Goal: Ask a question: Seek information or help from site administrators or community

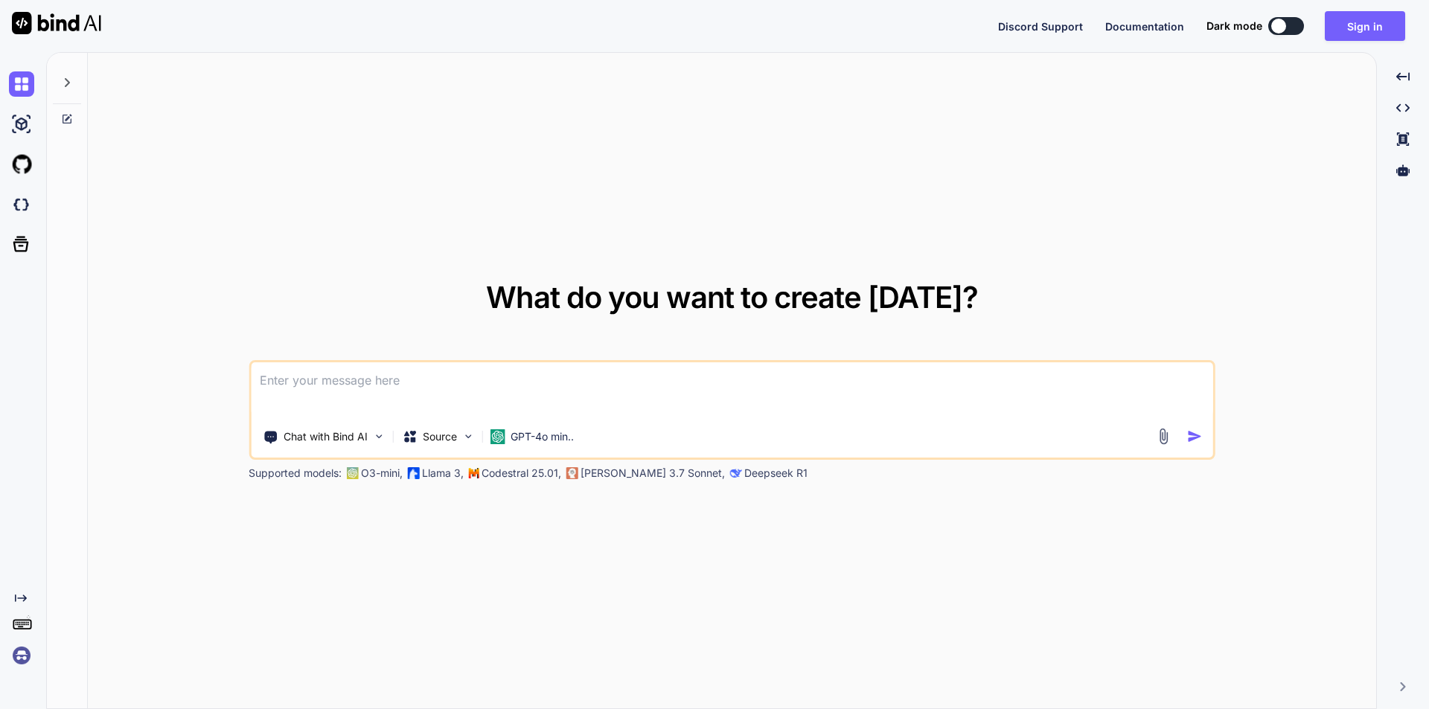
click at [502, 384] on textarea at bounding box center [732, 390] width 963 height 55
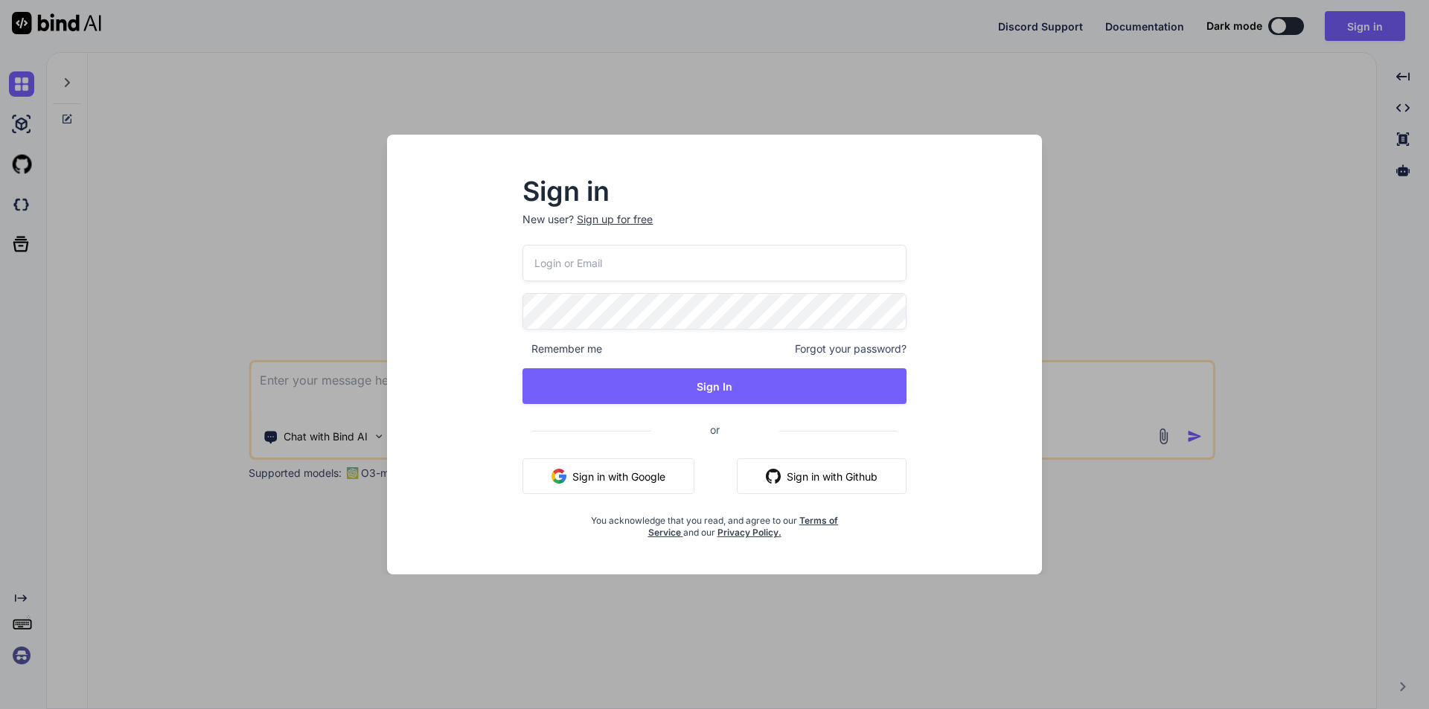
click at [587, 259] on input "email" at bounding box center [715, 263] width 384 height 36
type input "[EMAIL_ADDRESS][DOMAIN_NAME]"
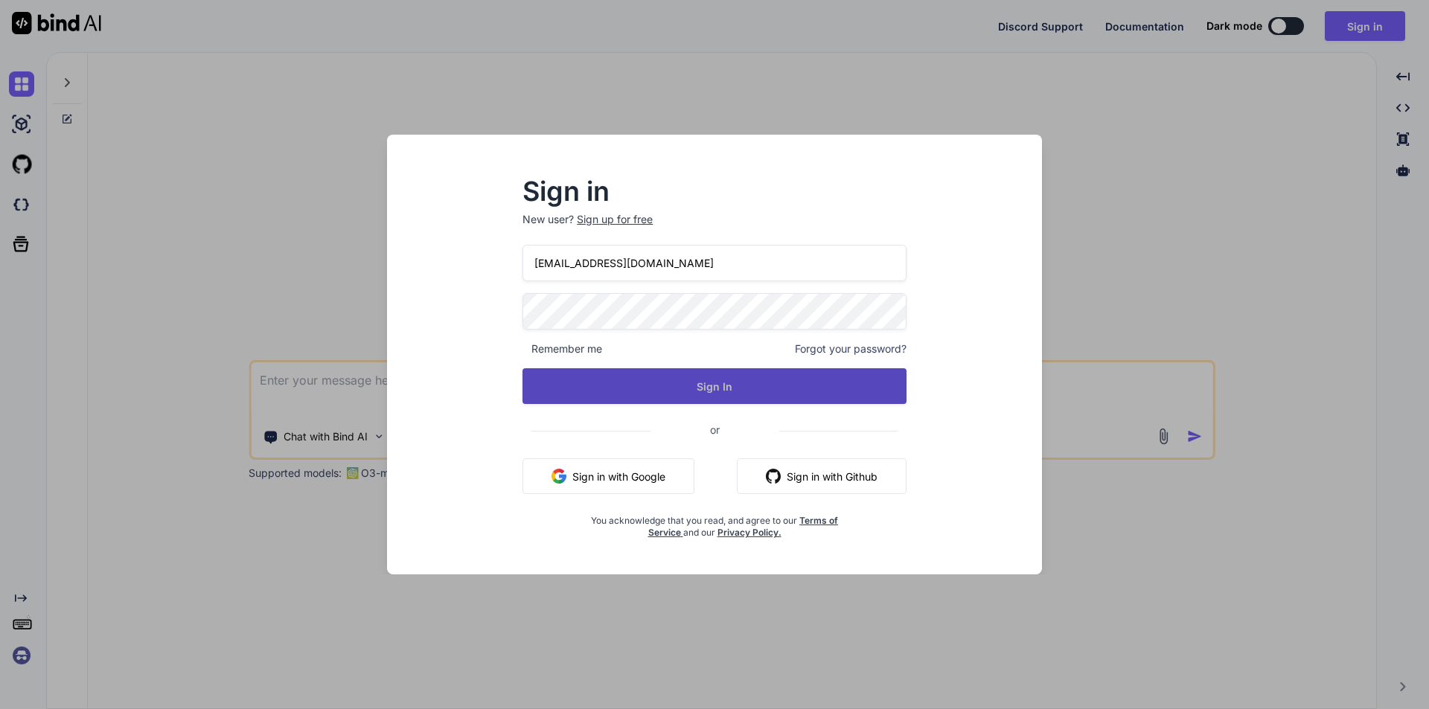
click at [724, 395] on button "Sign In" at bounding box center [715, 386] width 384 height 36
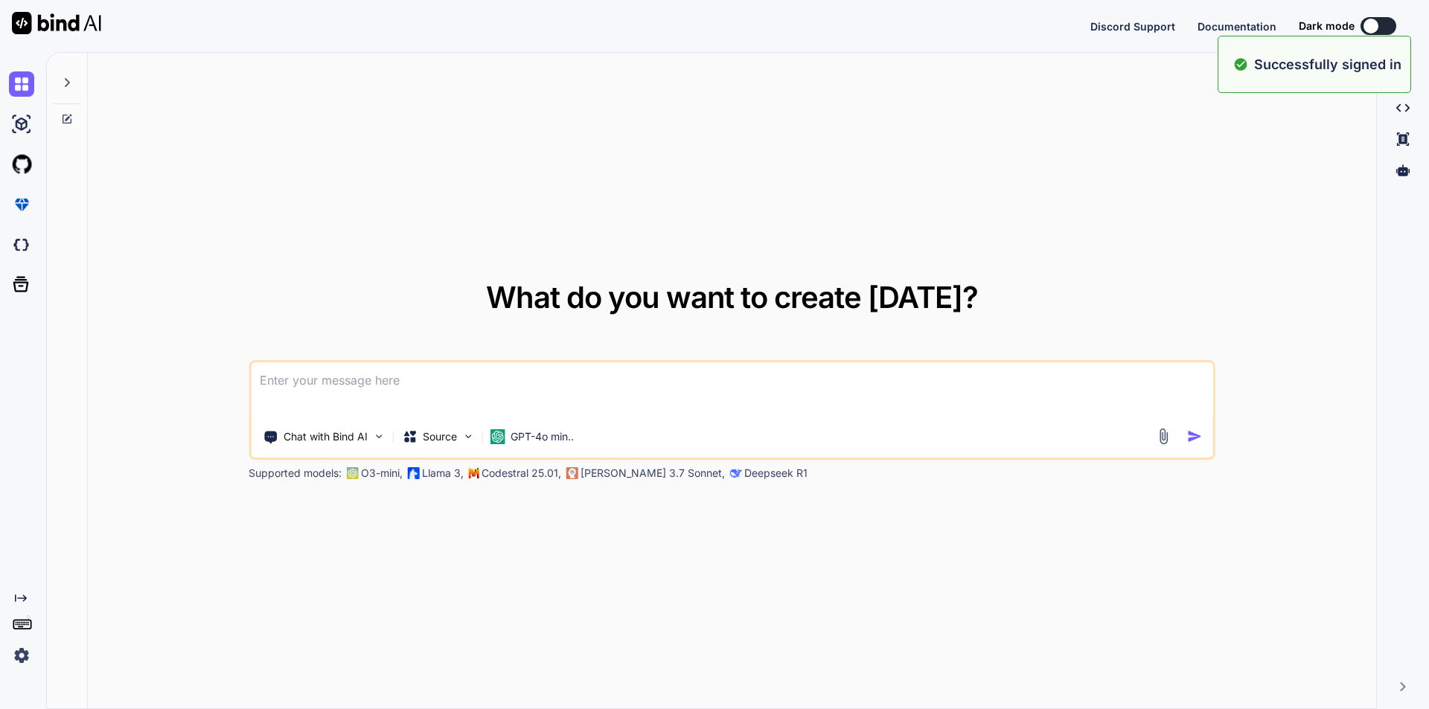
type textarea "x"
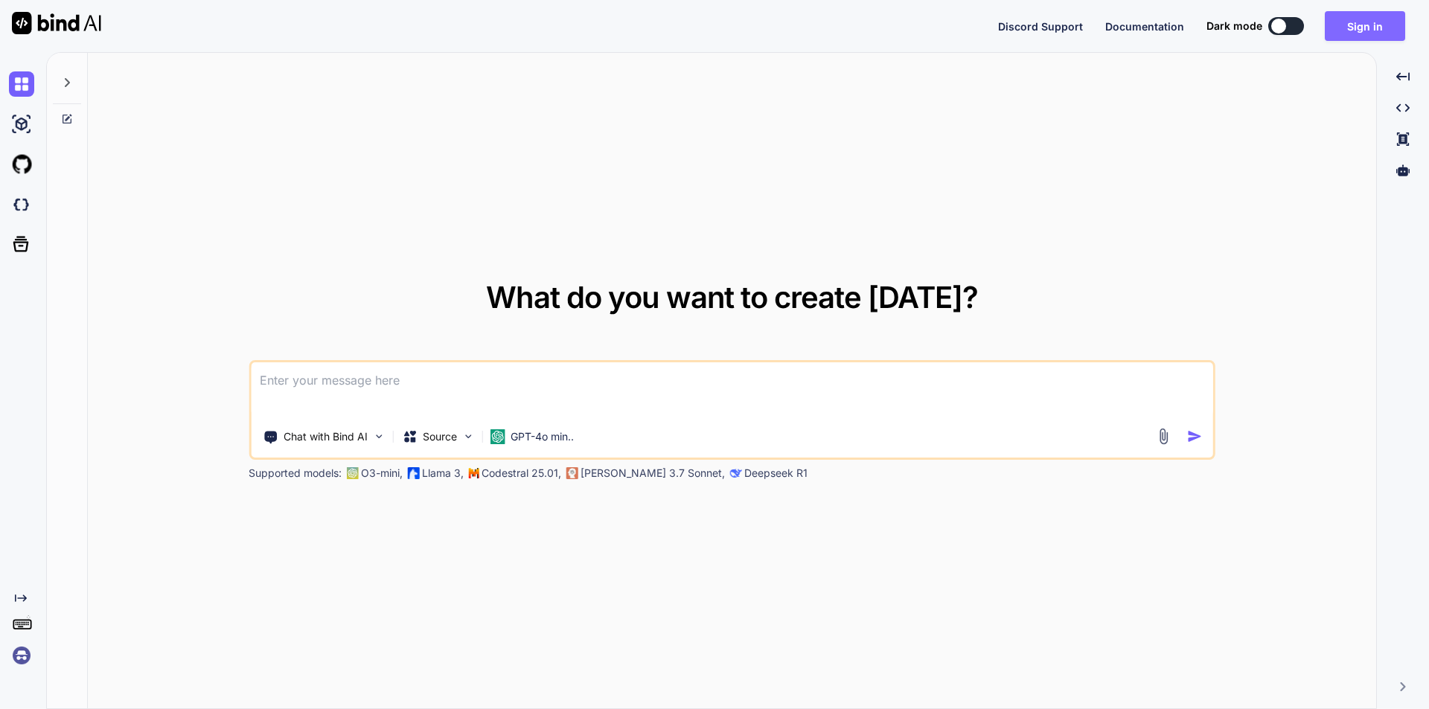
click at [1364, 23] on button "Sign in" at bounding box center [1365, 26] width 80 height 30
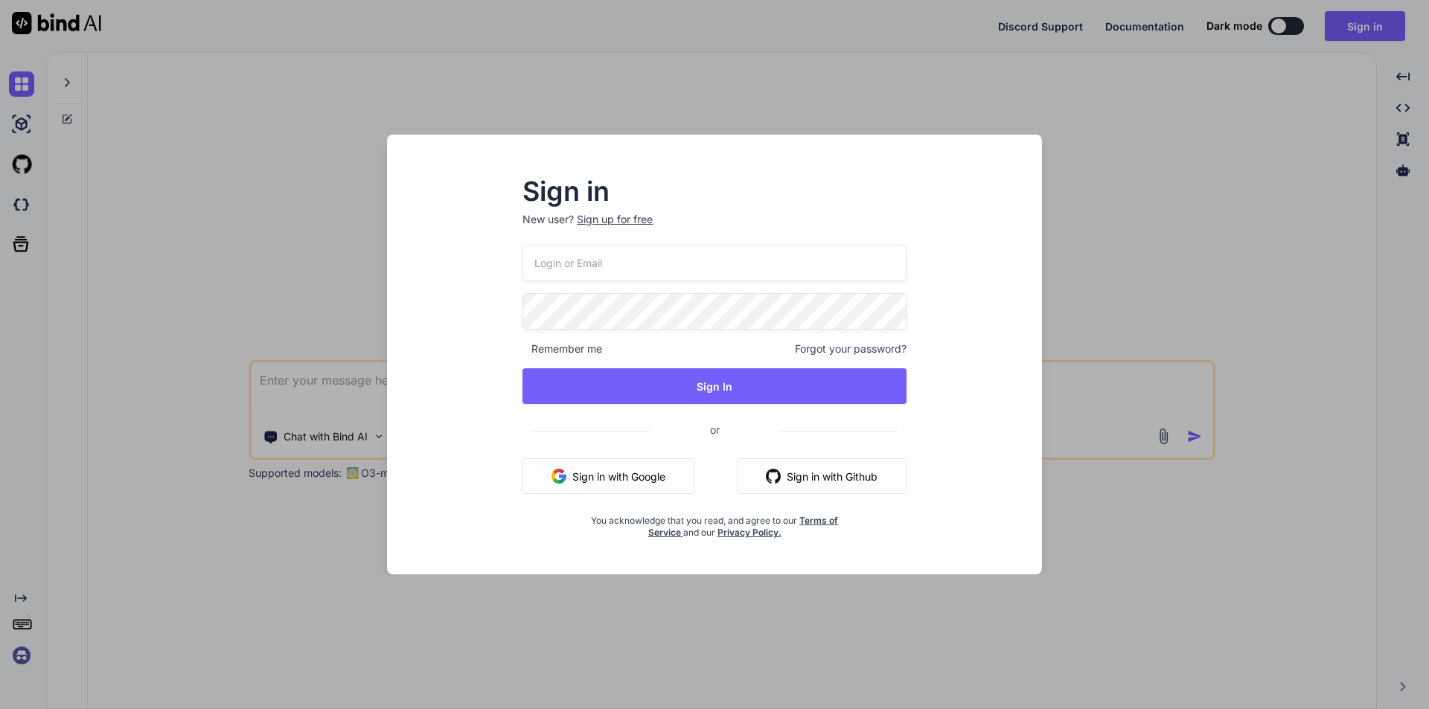
click at [654, 271] on input "email" at bounding box center [715, 263] width 384 height 36
type input "[EMAIL_ADDRESS][DOMAIN_NAME]"
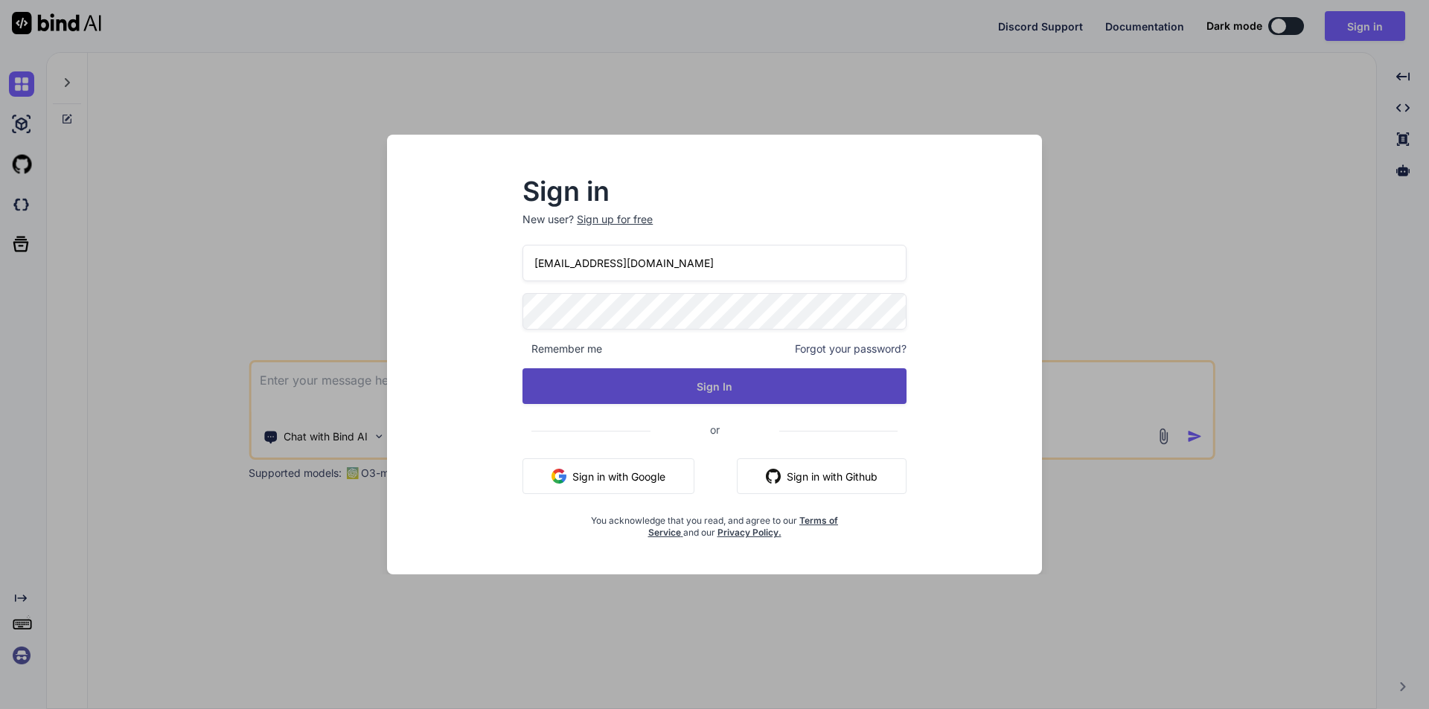
click at [727, 392] on button "Sign In" at bounding box center [715, 386] width 384 height 36
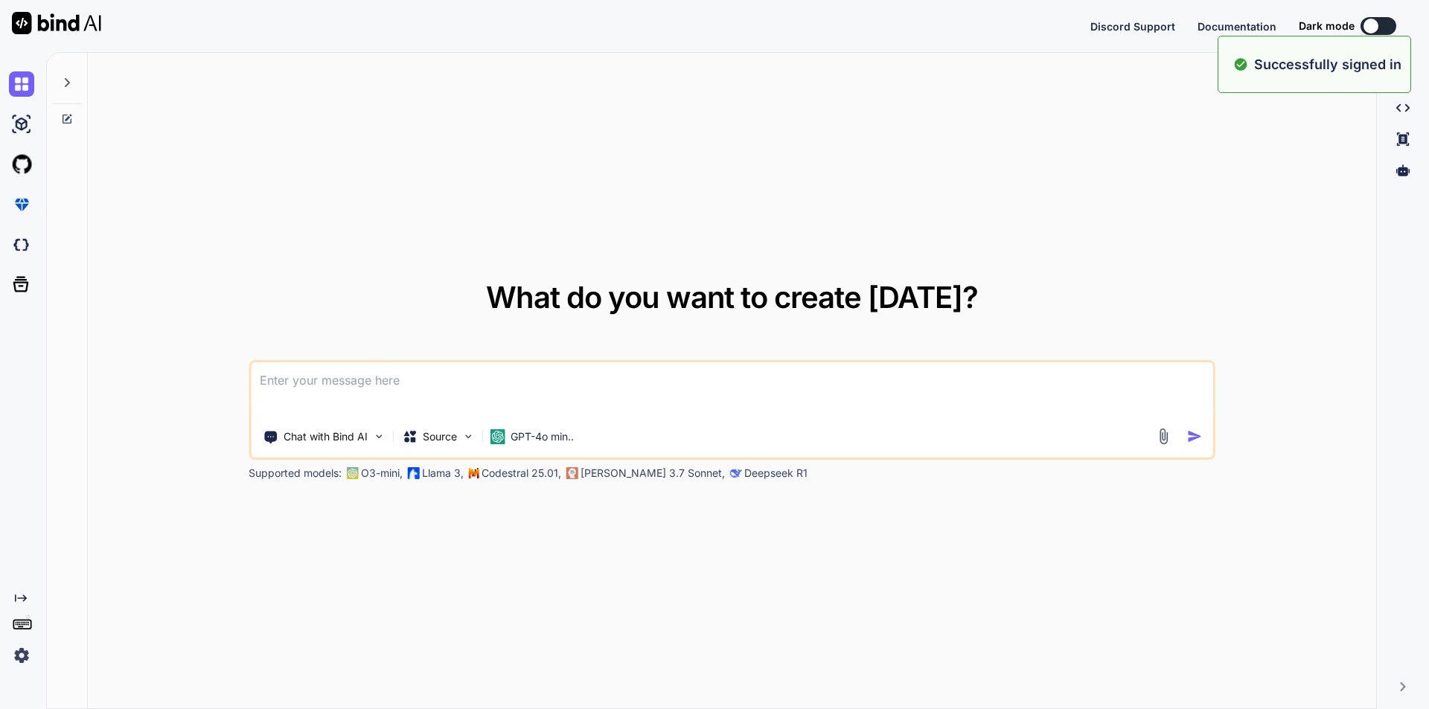
type textarea "x"
click at [695, 400] on textarea at bounding box center [732, 390] width 963 height 55
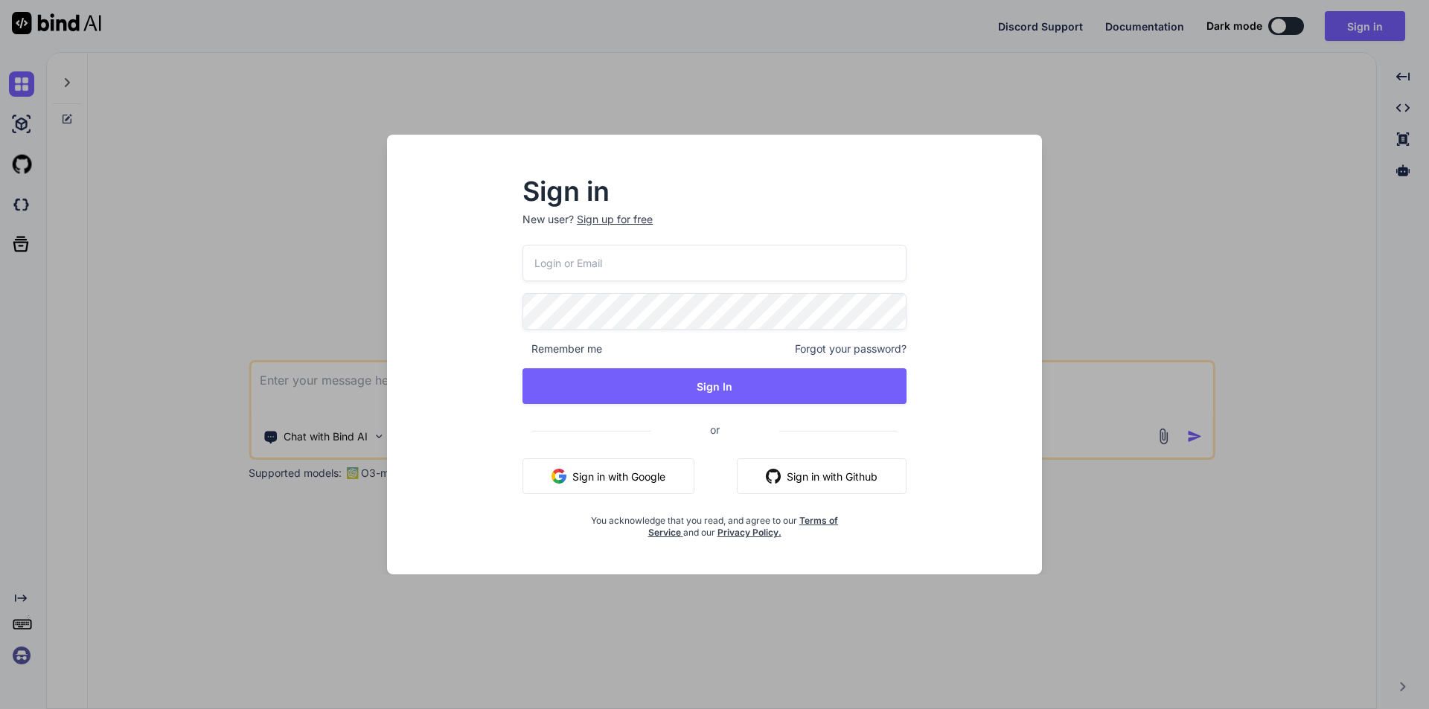
click at [667, 255] on input "email" at bounding box center [715, 263] width 384 height 36
type input "[EMAIL_ADDRESS][DOMAIN_NAME]"
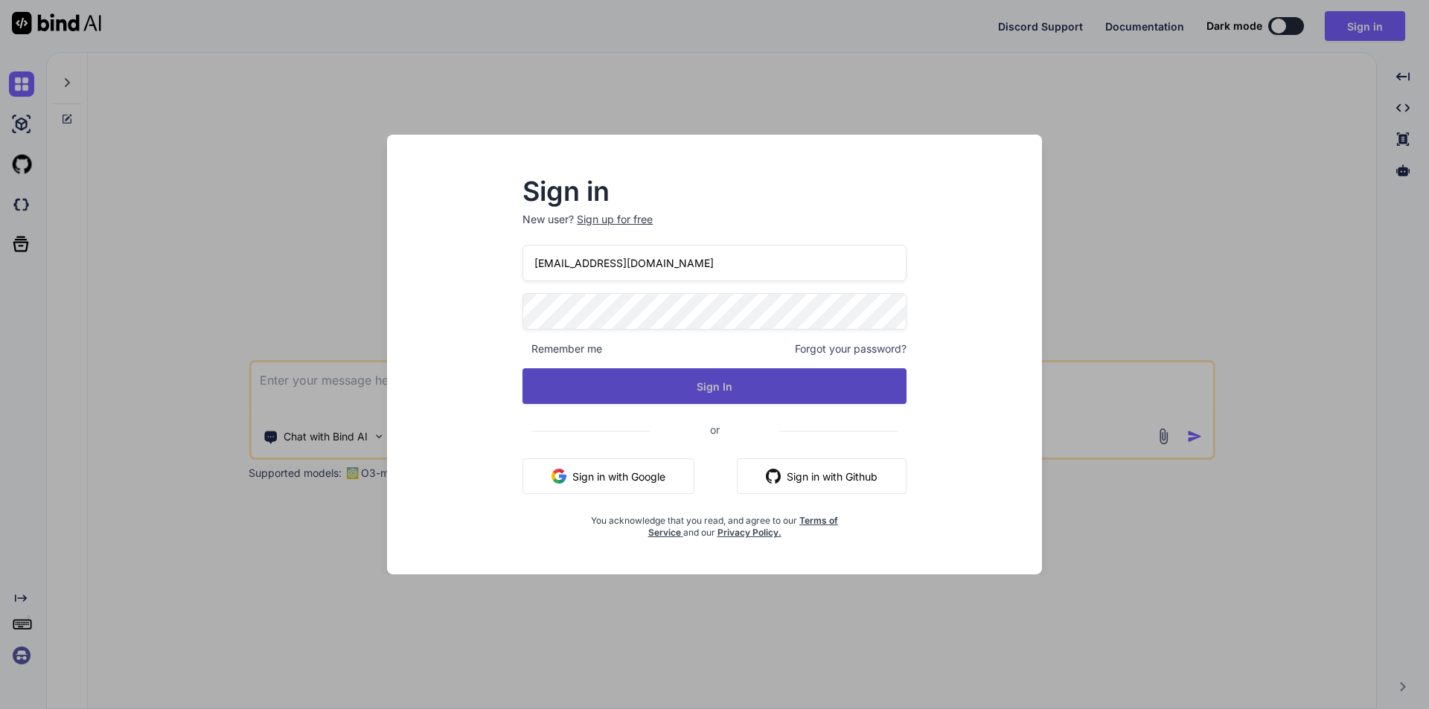
click at [698, 397] on button "Sign In" at bounding box center [715, 386] width 384 height 36
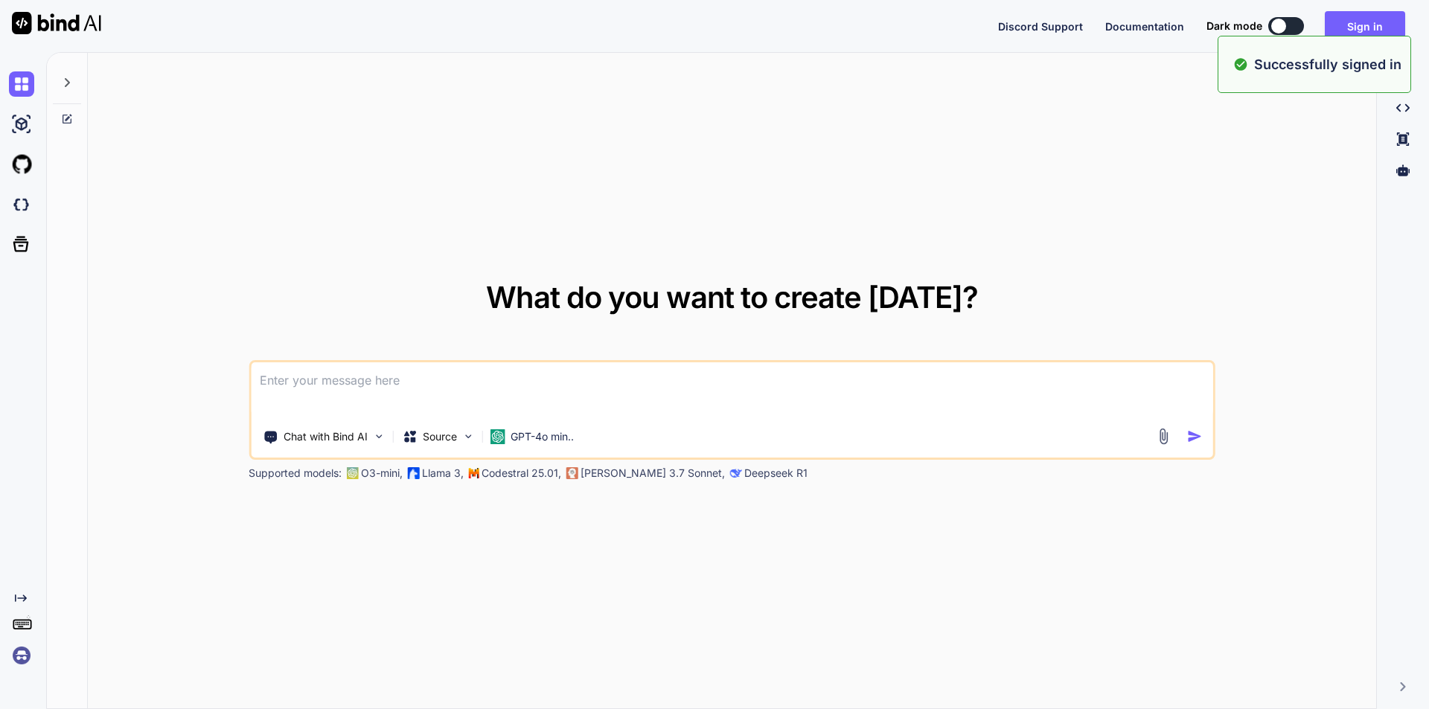
click at [522, 389] on textarea at bounding box center [732, 390] width 963 height 55
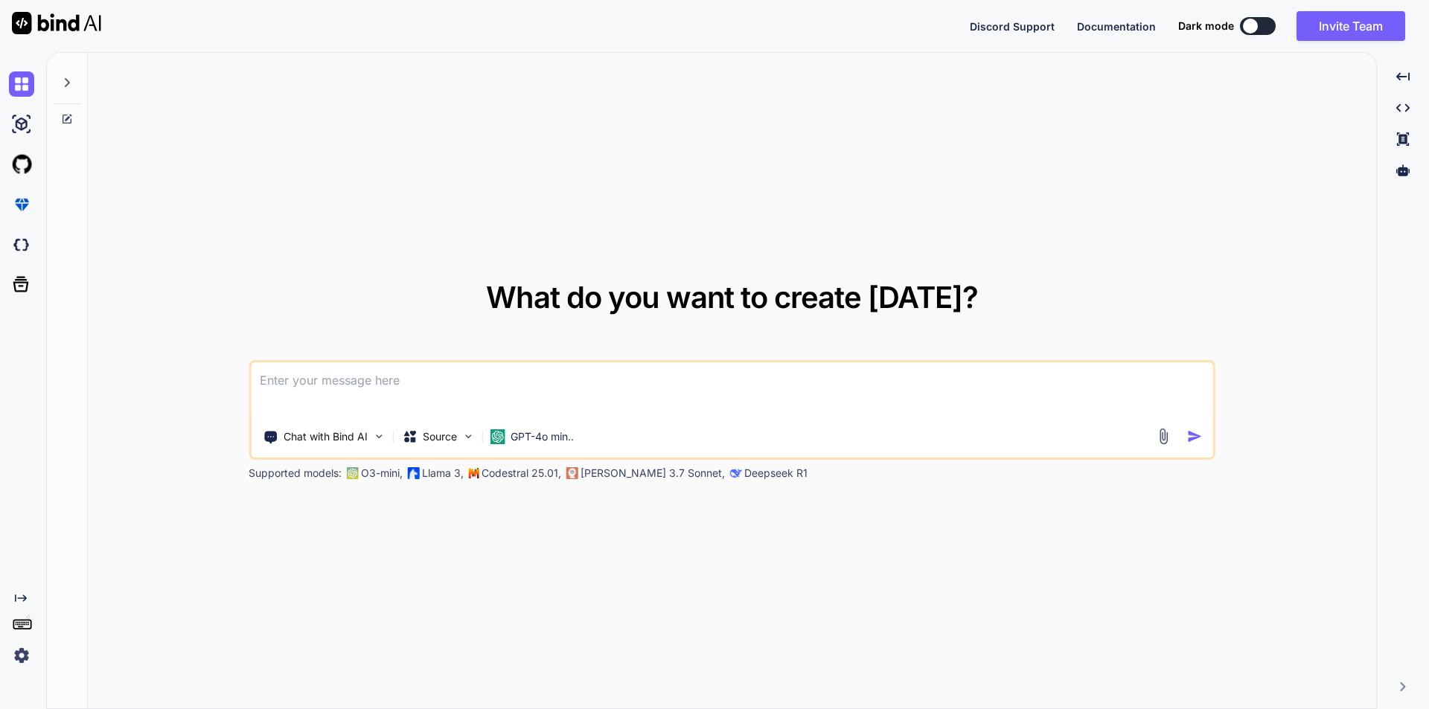
type textarea "x"
click at [499, 379] on textarea at bounding box center [732, 390] width 963 height 55
type textarea "i"
type textarea "x"
type textarea "in"
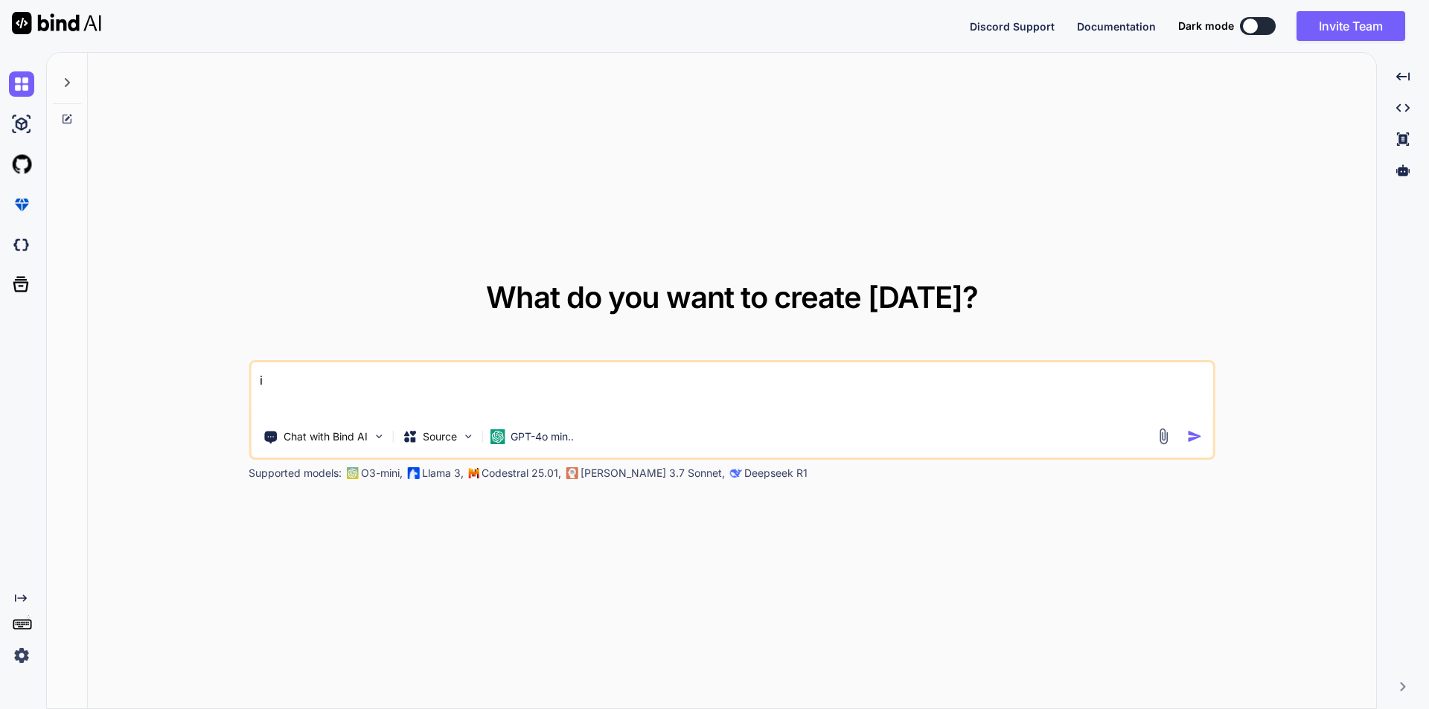
type textarea "x"
type textarea "ins"
type textarea "x"
type textarea "inst"
type textarea "x"
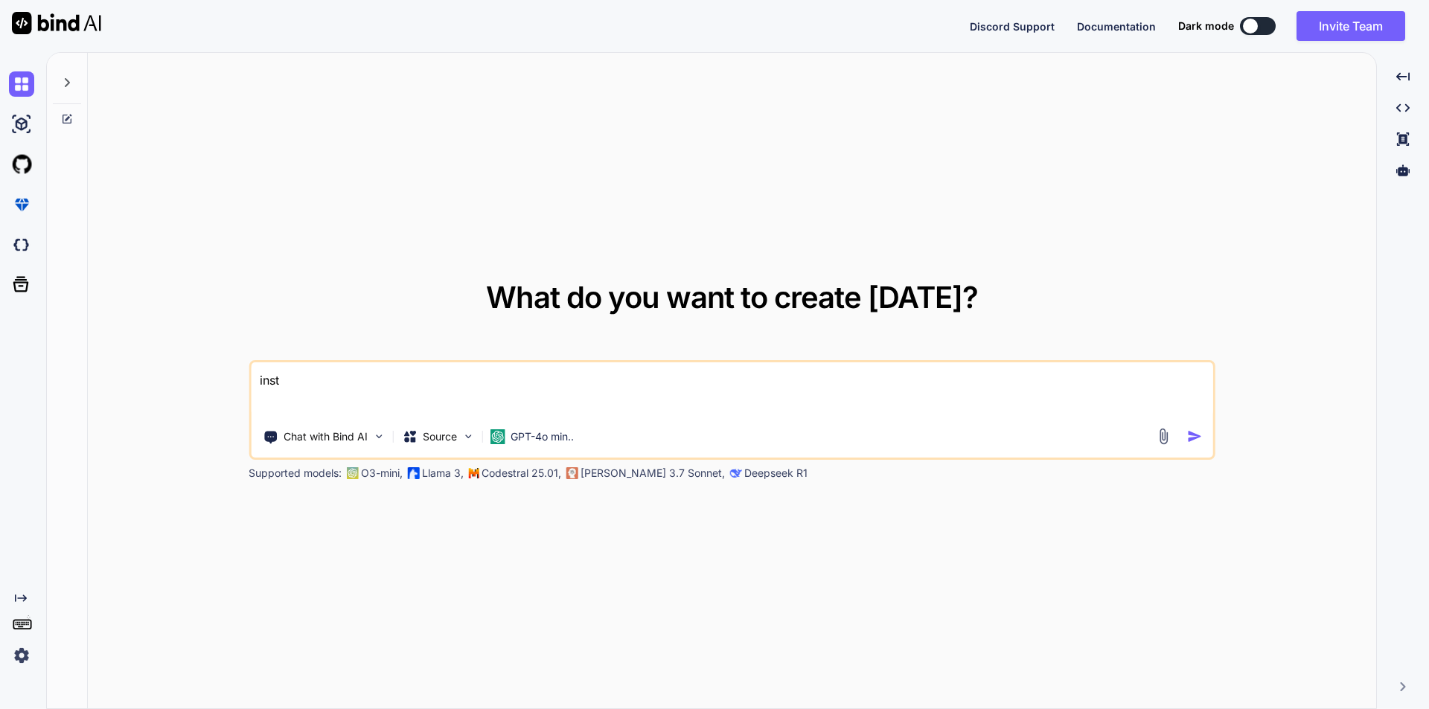
type textarea "insta"
type textarea "x"
type textarea "instae"
type textarea "x"
type textarea "instaed"
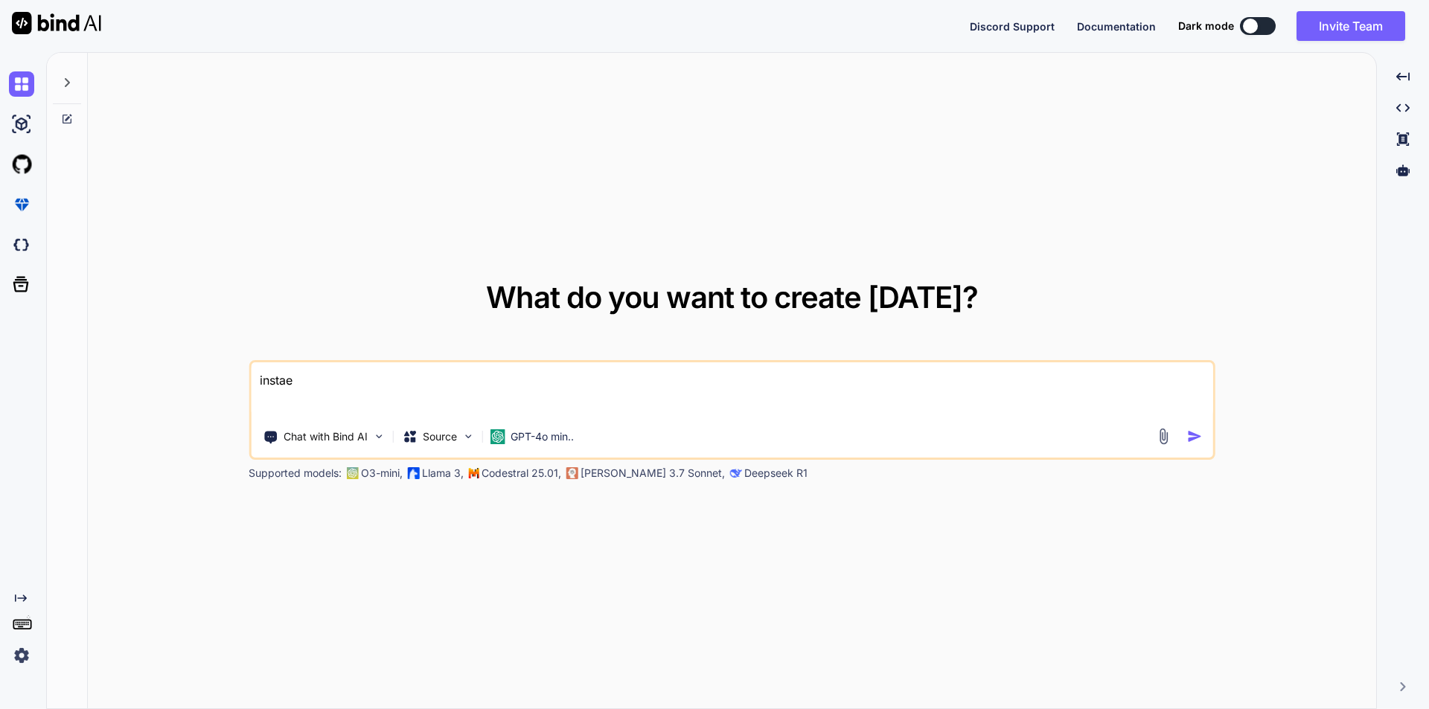
type textarea "x"
type textarea "instaed"
type textarea "x"
type textarea "instaed"
type textarea "x"
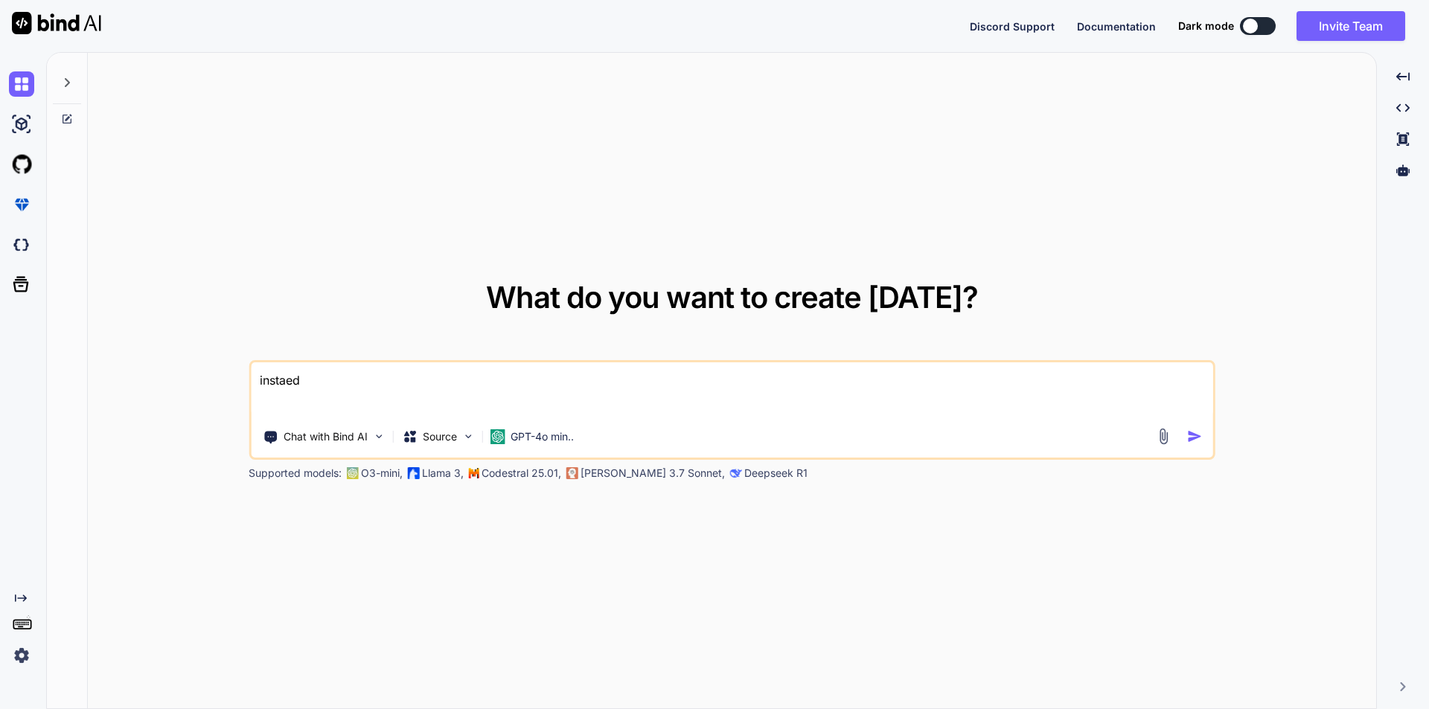
type textarea "instae"
type textarea "x"
type textarea "insta"
type textarea "x"
type textarea "inst"
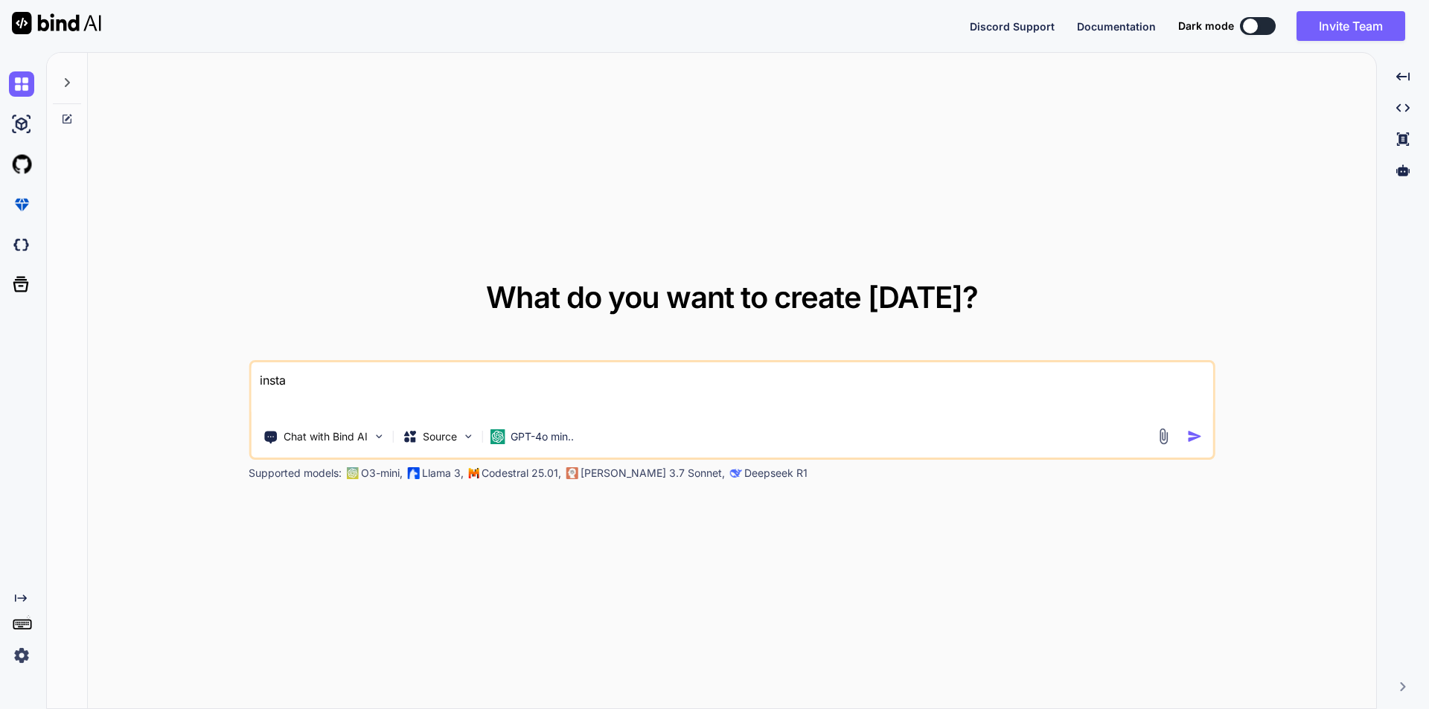
type textarea "x"
type textarea "inste"
type textarea "x"
type textarea "instea"
type textarea "x"
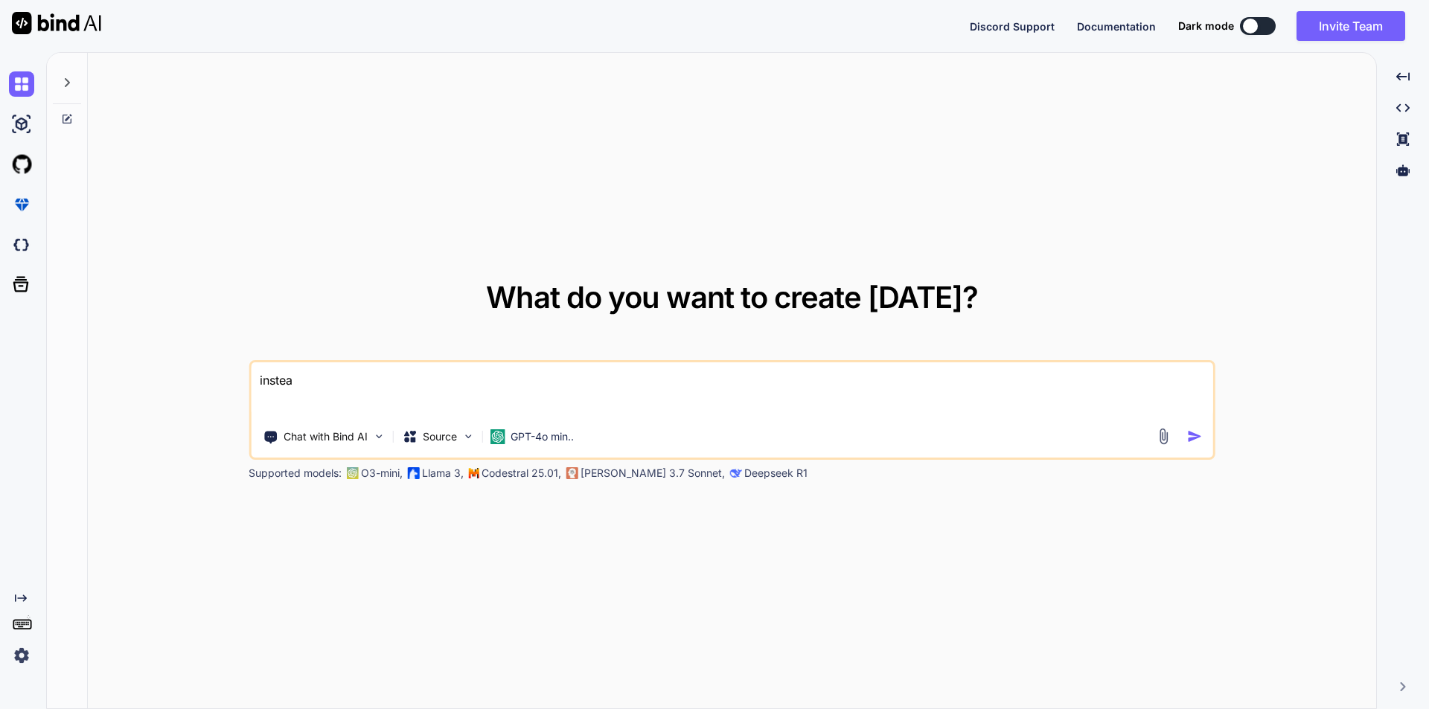
type textarea "insteas"
type textarea "x"
type textarea "insteas"
type textarea "x"
type textarea "insteas o"
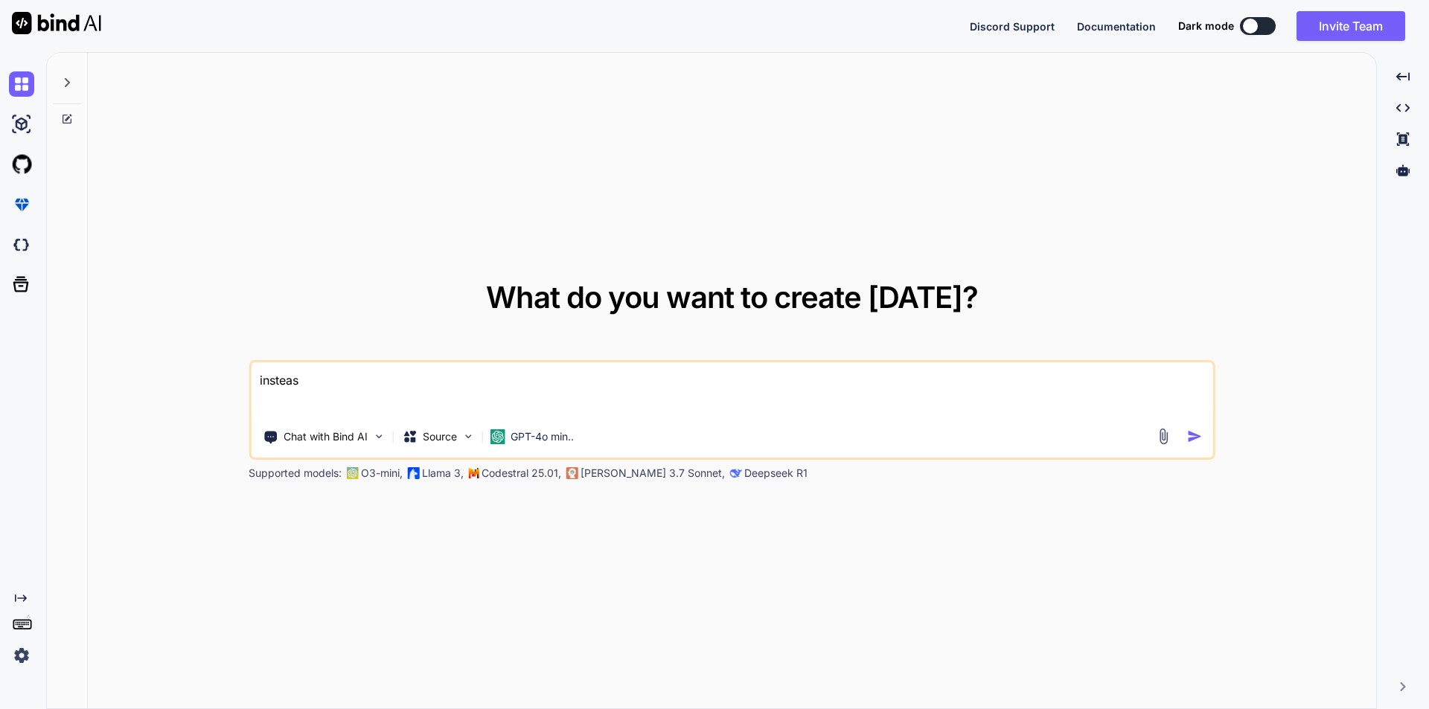
type textarea "x"
type textarea "insteas of"
type textarea "x"
type textarea "insteas of"
type textarea "x"
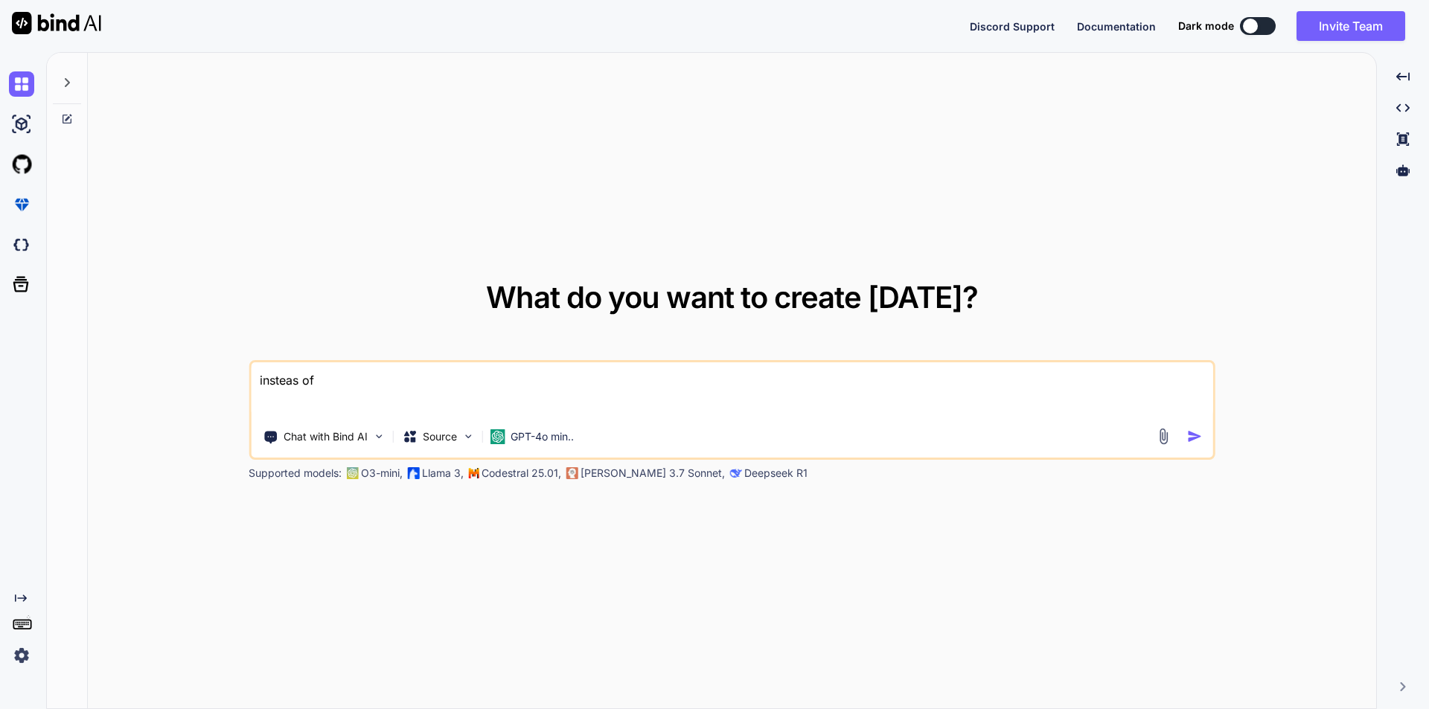
type textarea "insteas of u"
type textarea "x"
type textarea "insteas of us"
type textarea "x"
type textarea "insteas of use"
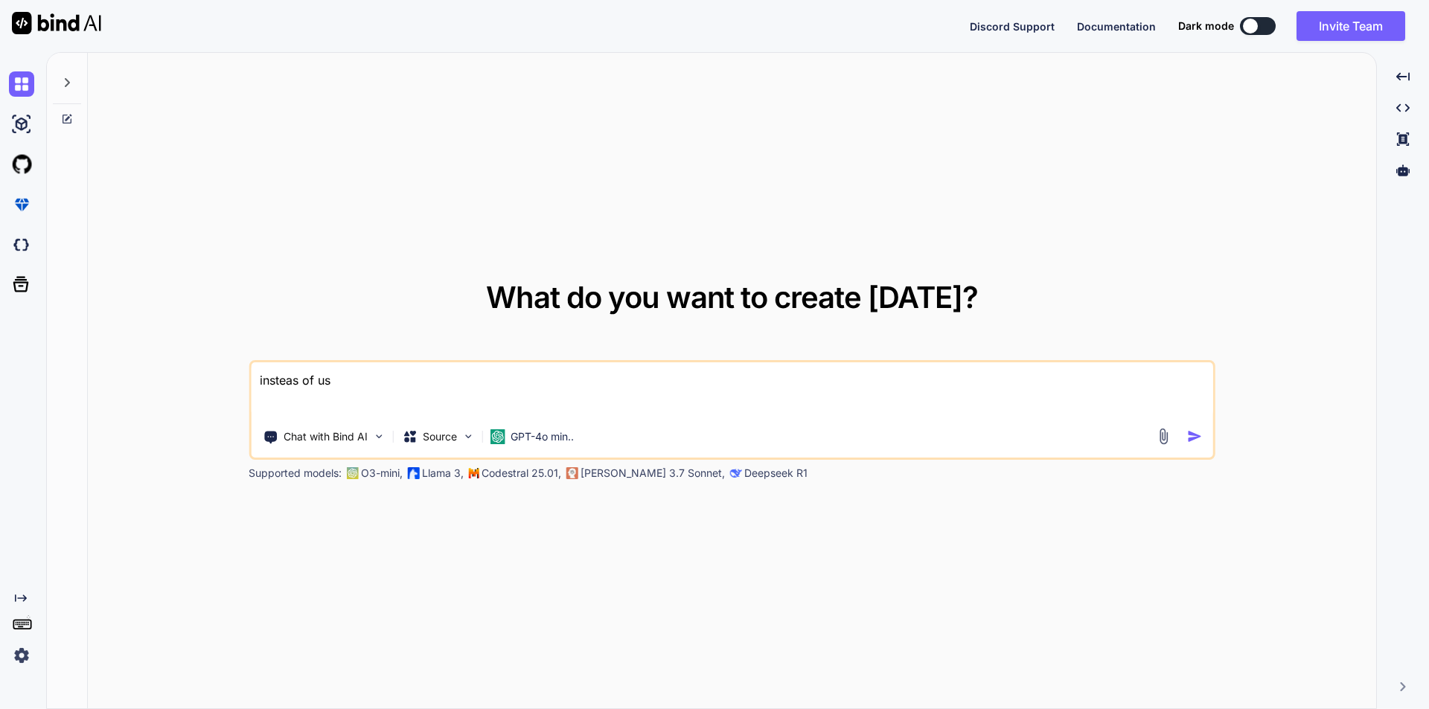
type textarea "x"
type textarea "insteas of use"
type textarea "x"
type textarea "insteas of use ."
type textarea "x"
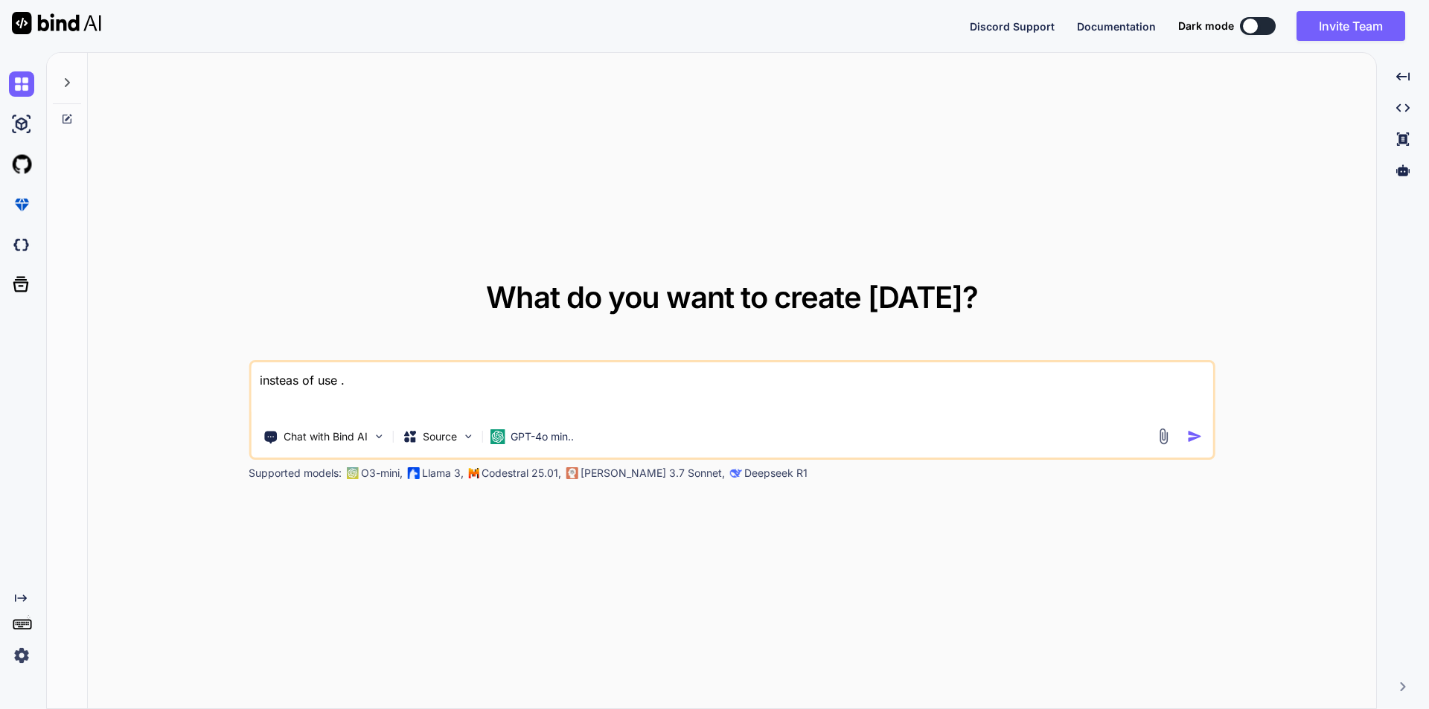
type textarea "insteas of use .e"
type textarea "x"
type textarea "insteas of use .en"
type textarea "x"
type textarea "insteas of use .env"
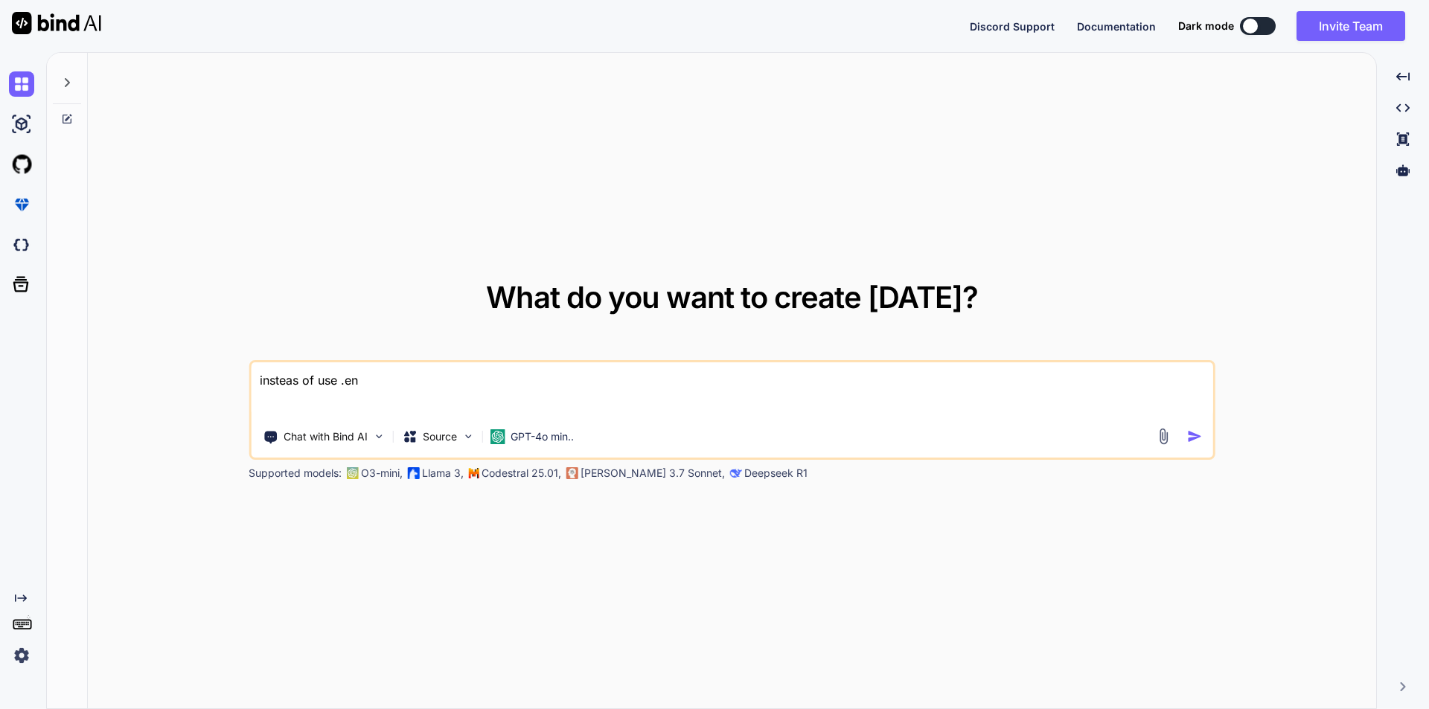
type textarea "x"
type textarea "insteas of use .env"
type textarea "x"
type textarea "insteas of use .env"
type textarea "x"
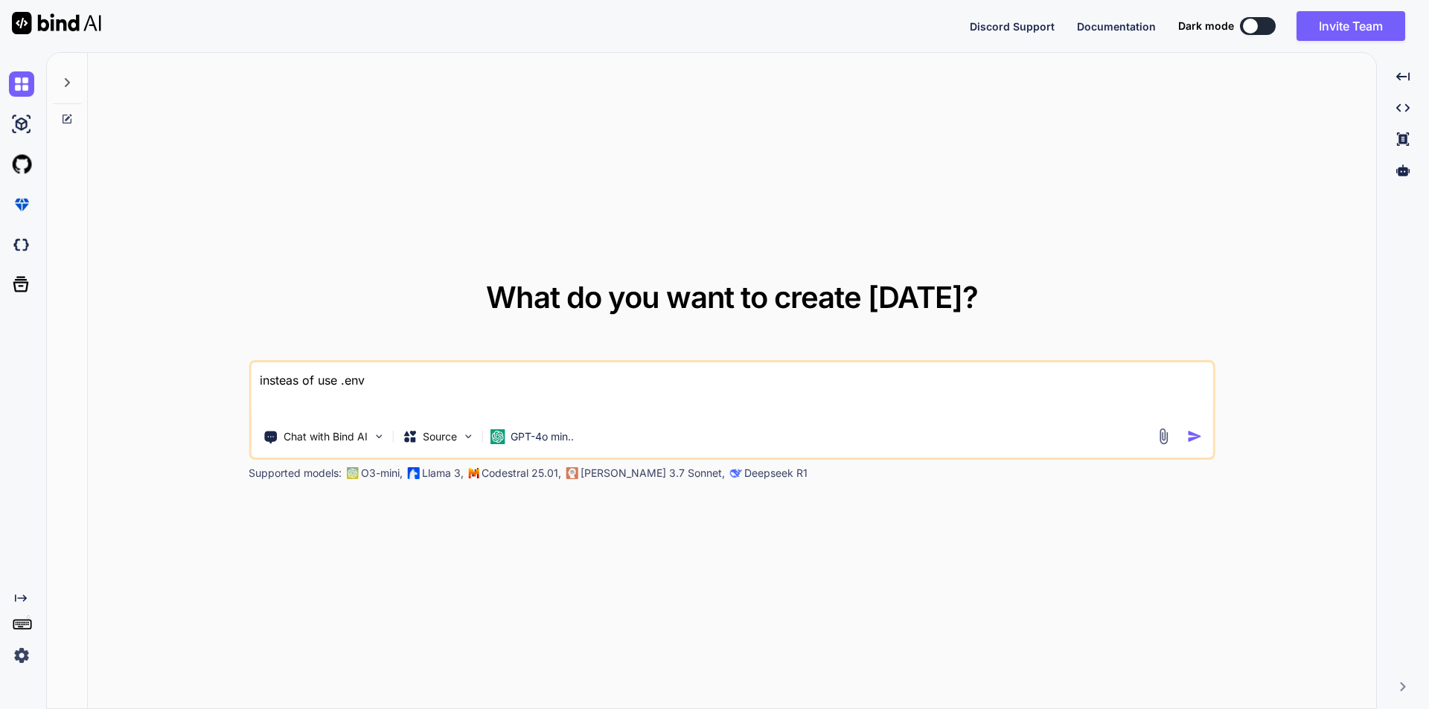
type textarea "insteas of use .en"
type textarea "x"
type textarea "insteas of use .e"
type textarea "x"
type textarea "insteas of use ."
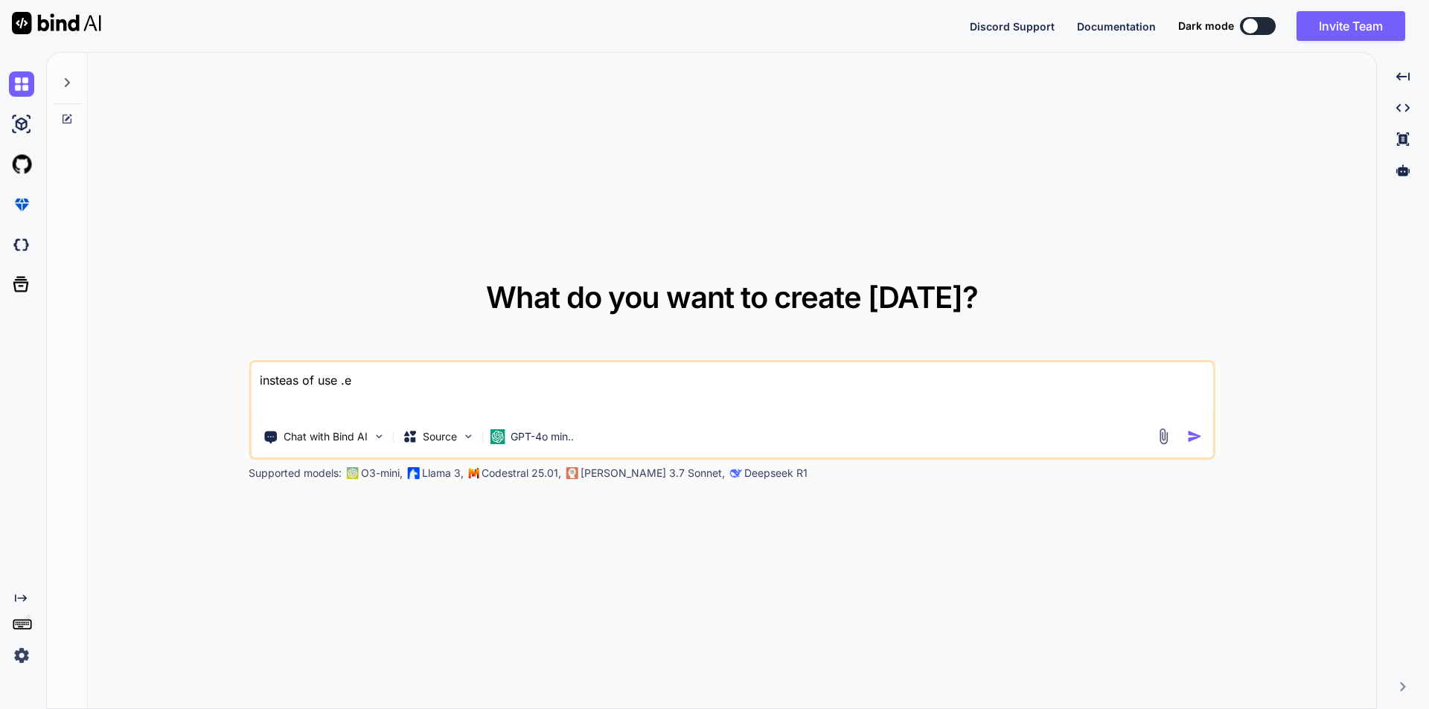
type textarea "x"
type textarea "insteas of use"
type textarea "x"
type textarea "insteas of use"
type textarea "x"
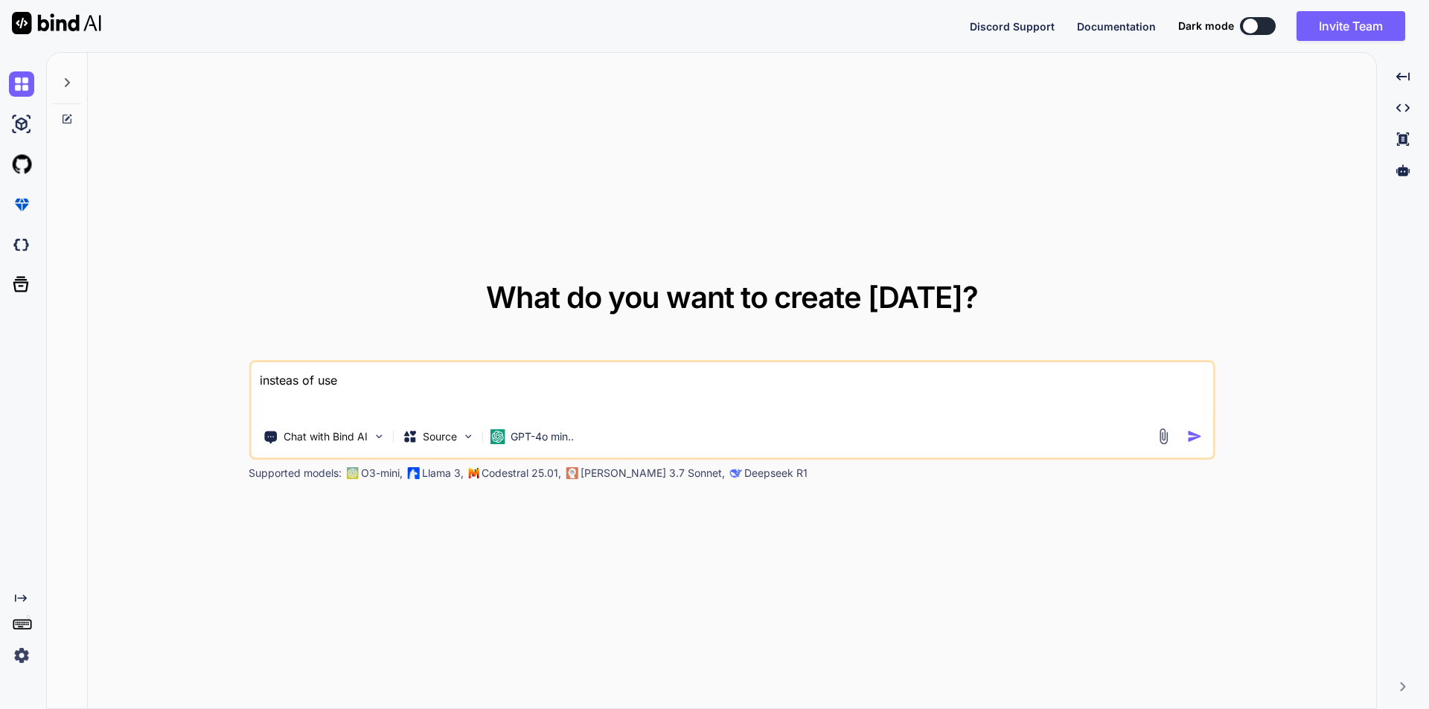
type textarea "insteas of us"
type textarea "x"
type textarea "insteas of u"
type textarea "x"
type textarea "insteas of"
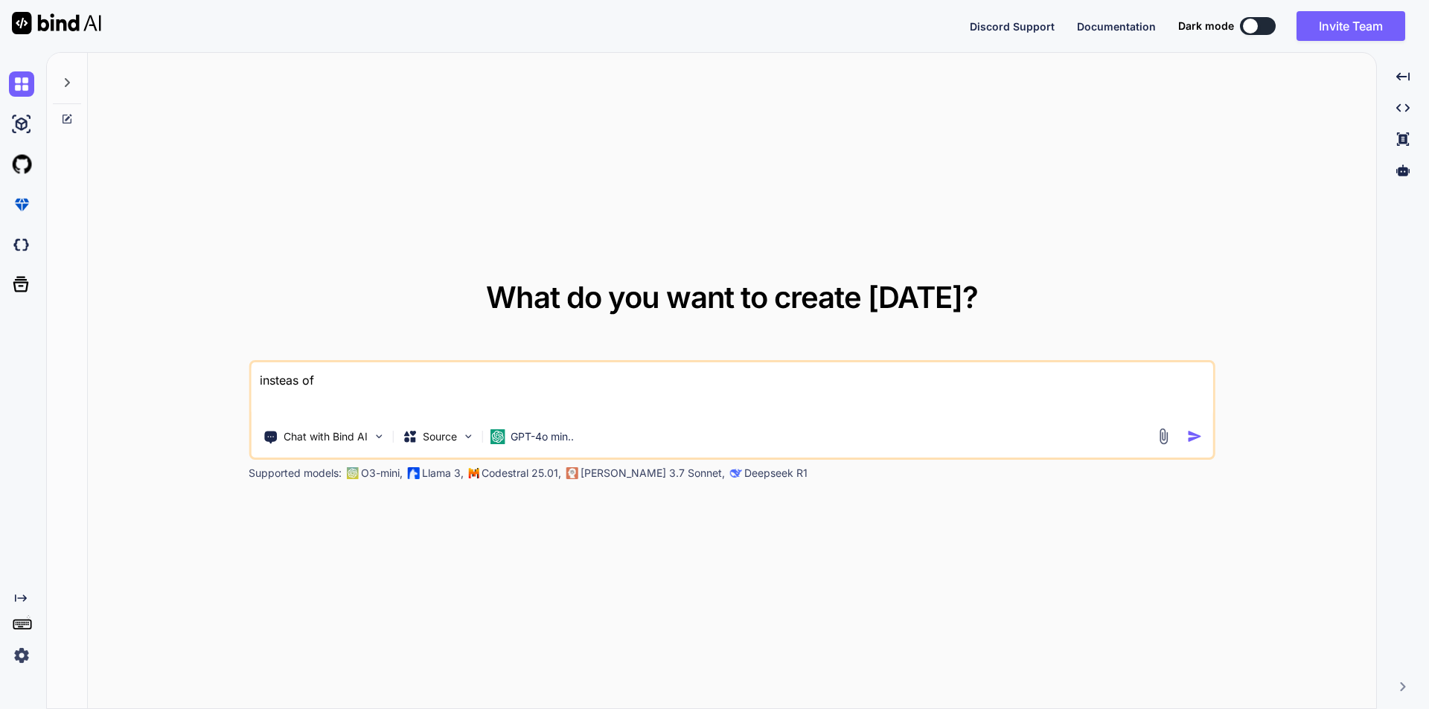
type textarea "x"
type textarea "insteas of"
type textarea "x"
type textarea "insteas o"
type textarea "x"
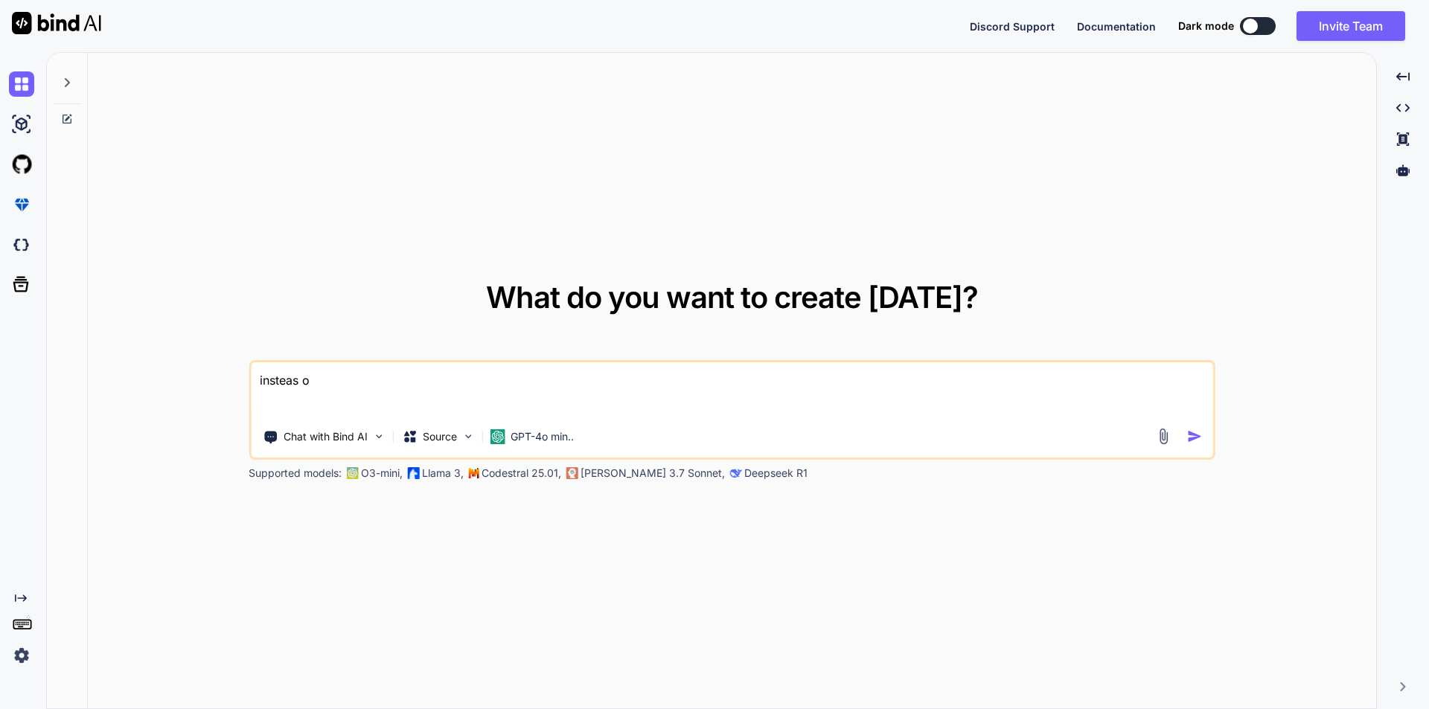
type textarea "insteas"
type textarea "x"
type textarea "insteas"
type textarea "x"
type textarea "instea"
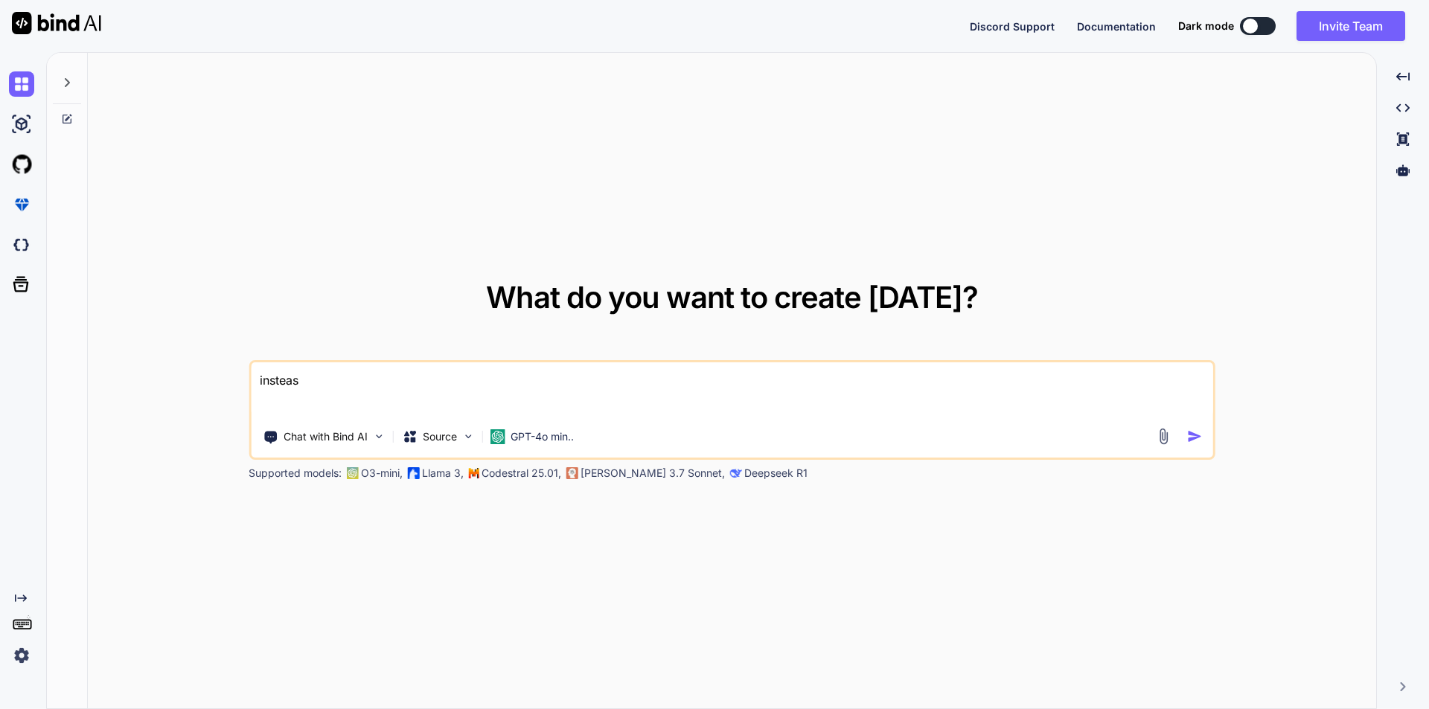
type textarea "x"
type textarea "instead"
type textarea "x"
type textarea "instead"
type textarea "x"
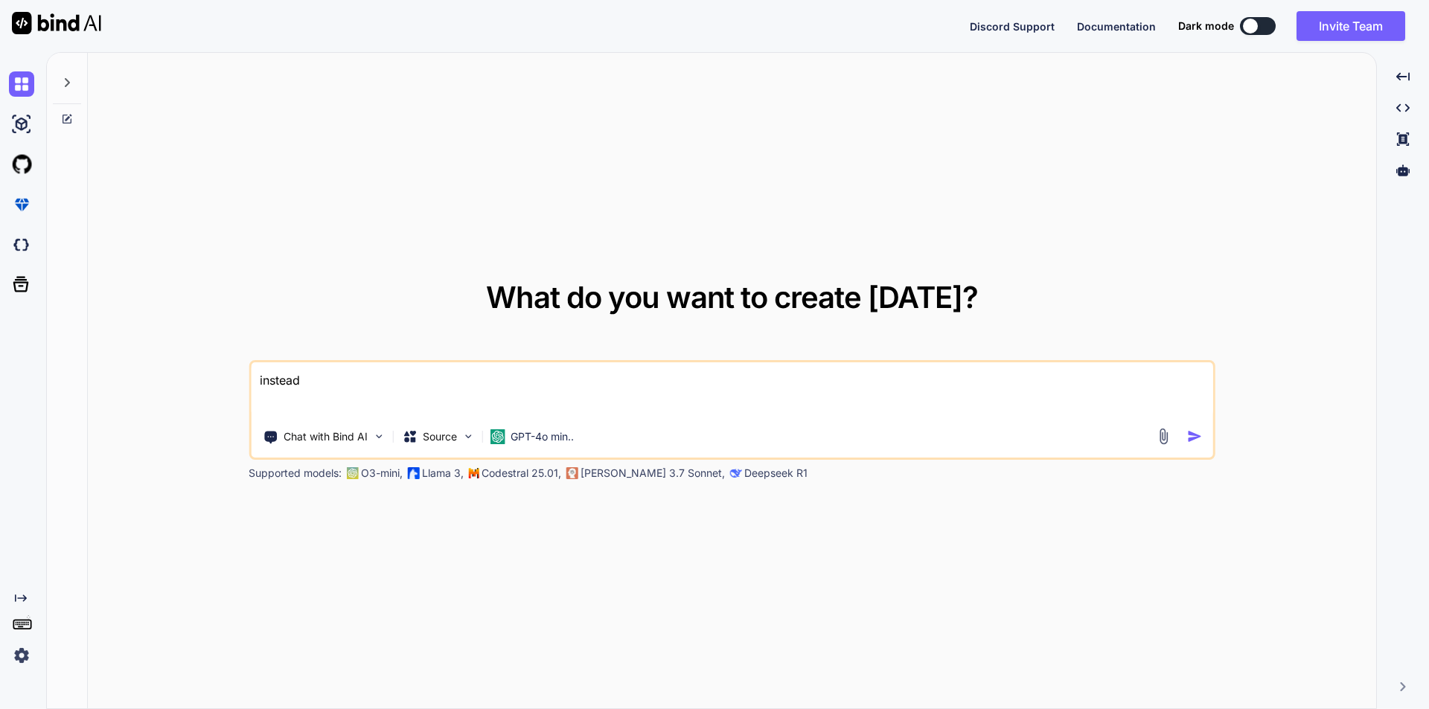
type textarea "instead o"
type textarea "x"
type textarea "instead of"
type textarea "x"
type textarea "instead of"
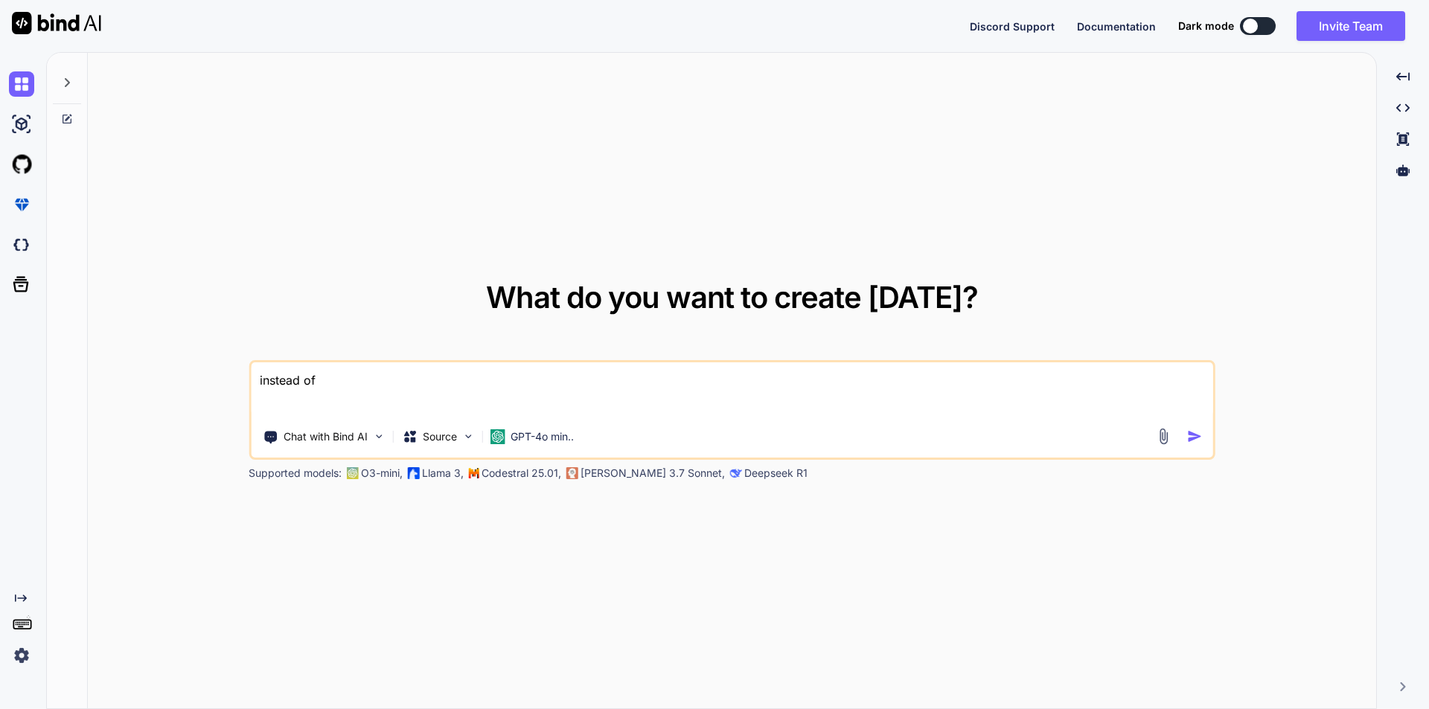
type textarea "x"
type textarea "instead of u"
type textarea "x"
type textarea "instead of us"
type textarea "x"
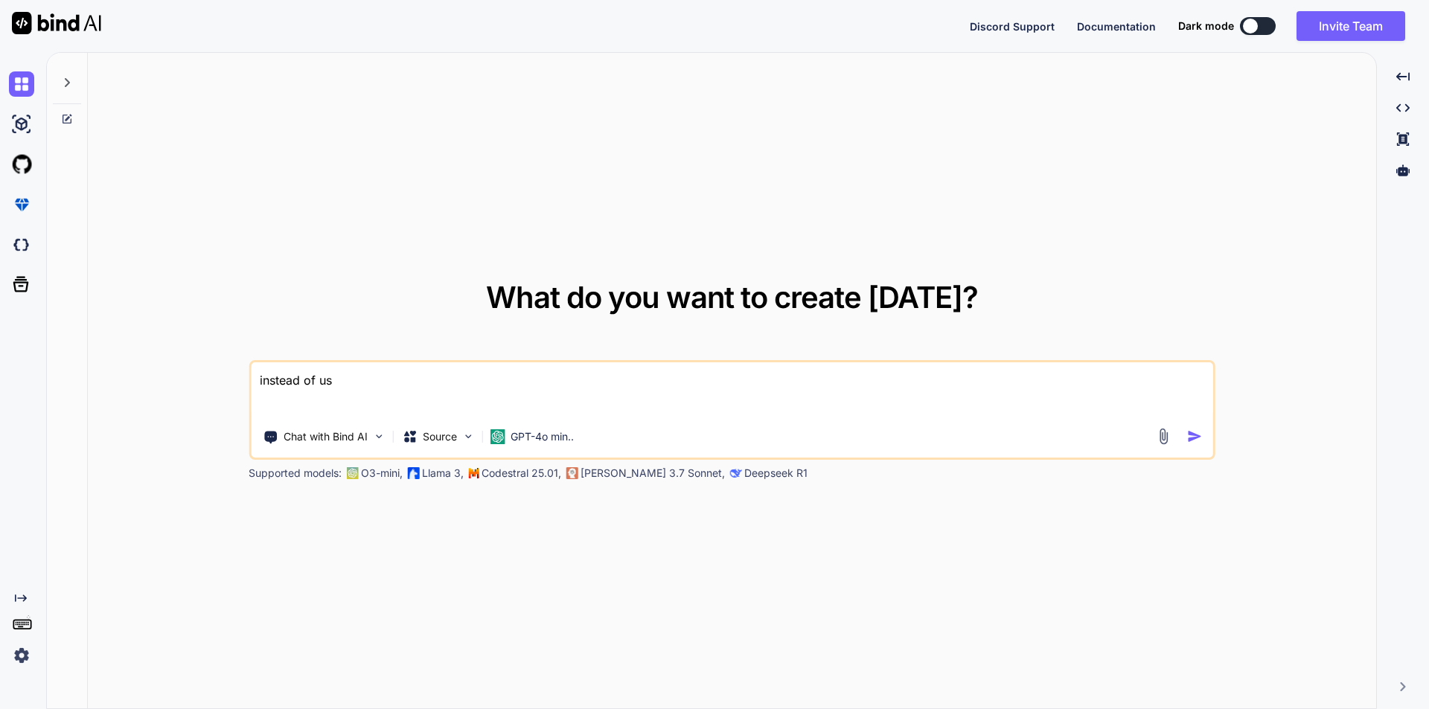
type textarea "instead of use"
type textarea "x"
type textarea "instead of use"
type textarea "x"
type textarea "instead of use ."
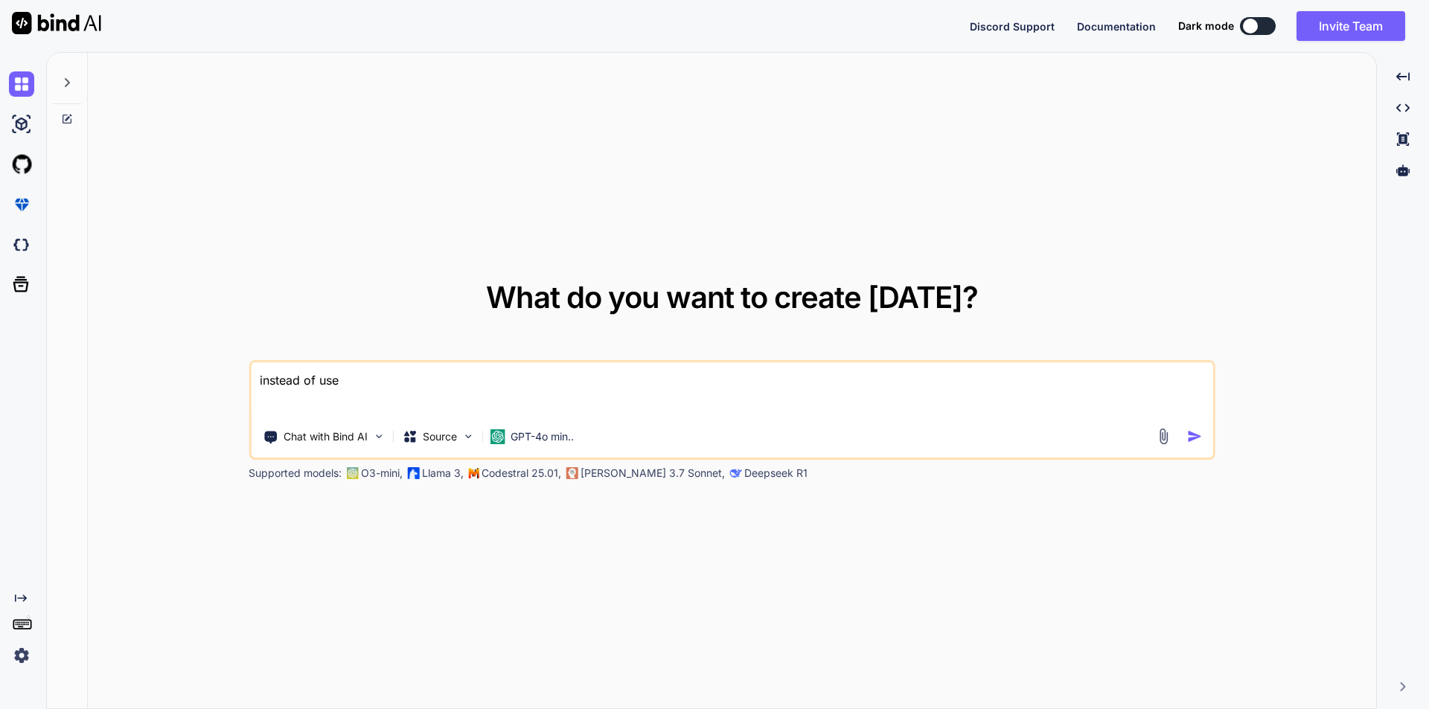
type textarea "x"
type textarea "instead of use .e"
type textarea "x"
type textarea "instead of use .en"
type textarea "x"
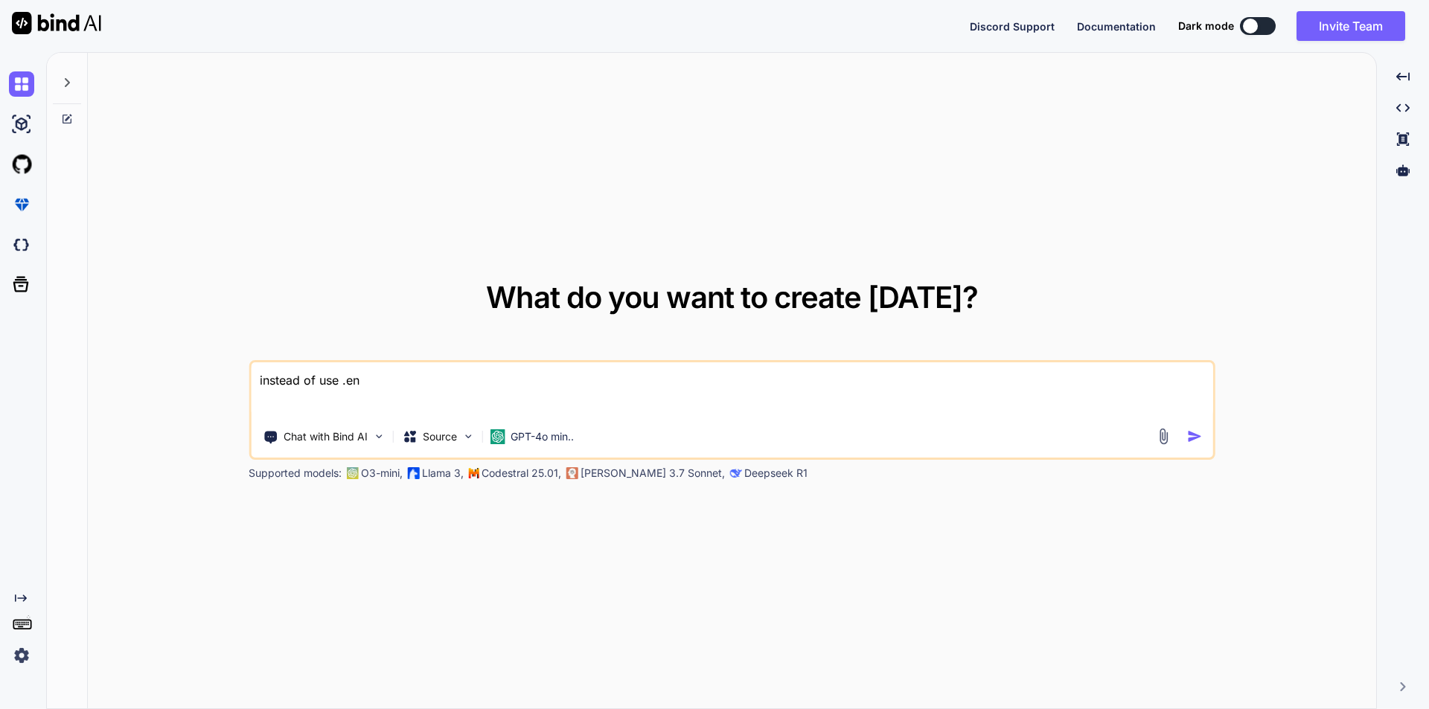
type textarea "instead of use .e"
type textarea "x"
type textarea "instead of use ."
type textarea "x"
type textarea "instead of use"
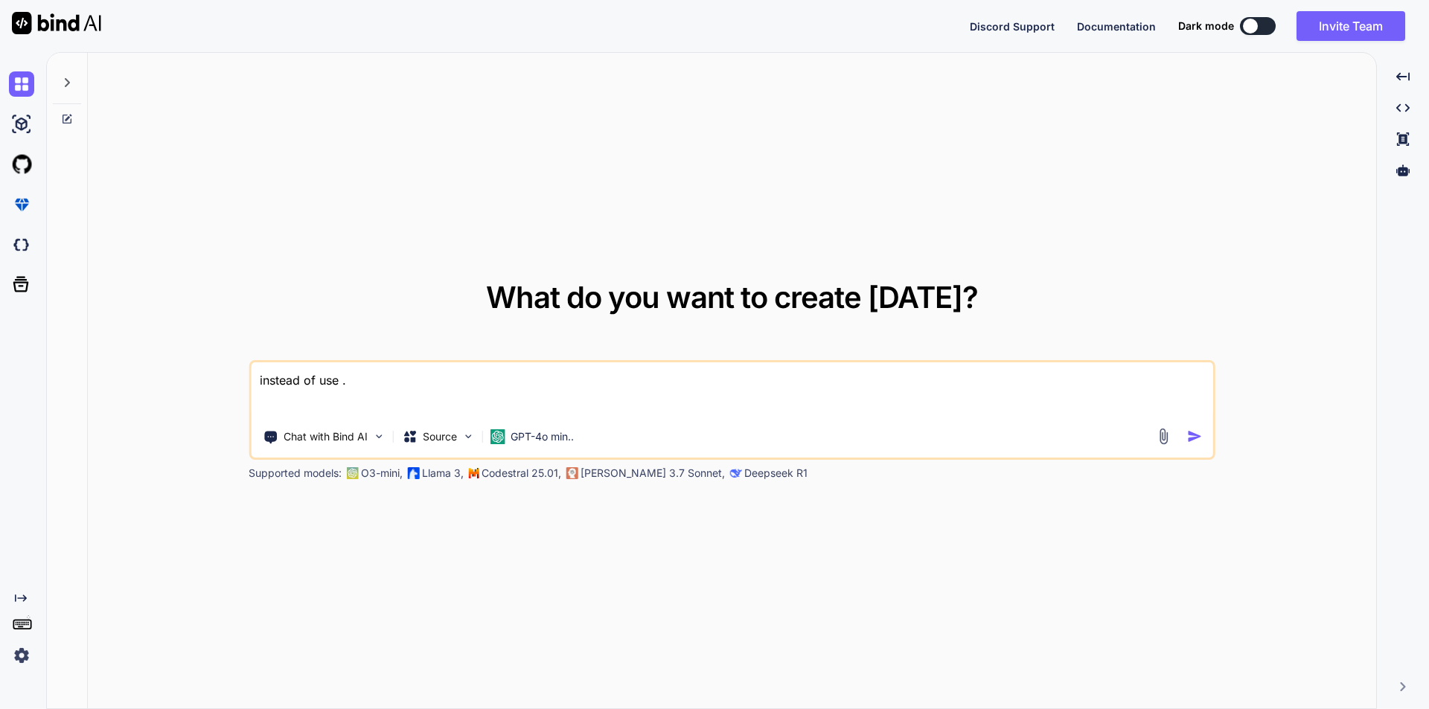
type textarea "x"
type textarea "instead of use e"
type textarea "x"
type textarea "instead of use en"
type textarea "x"
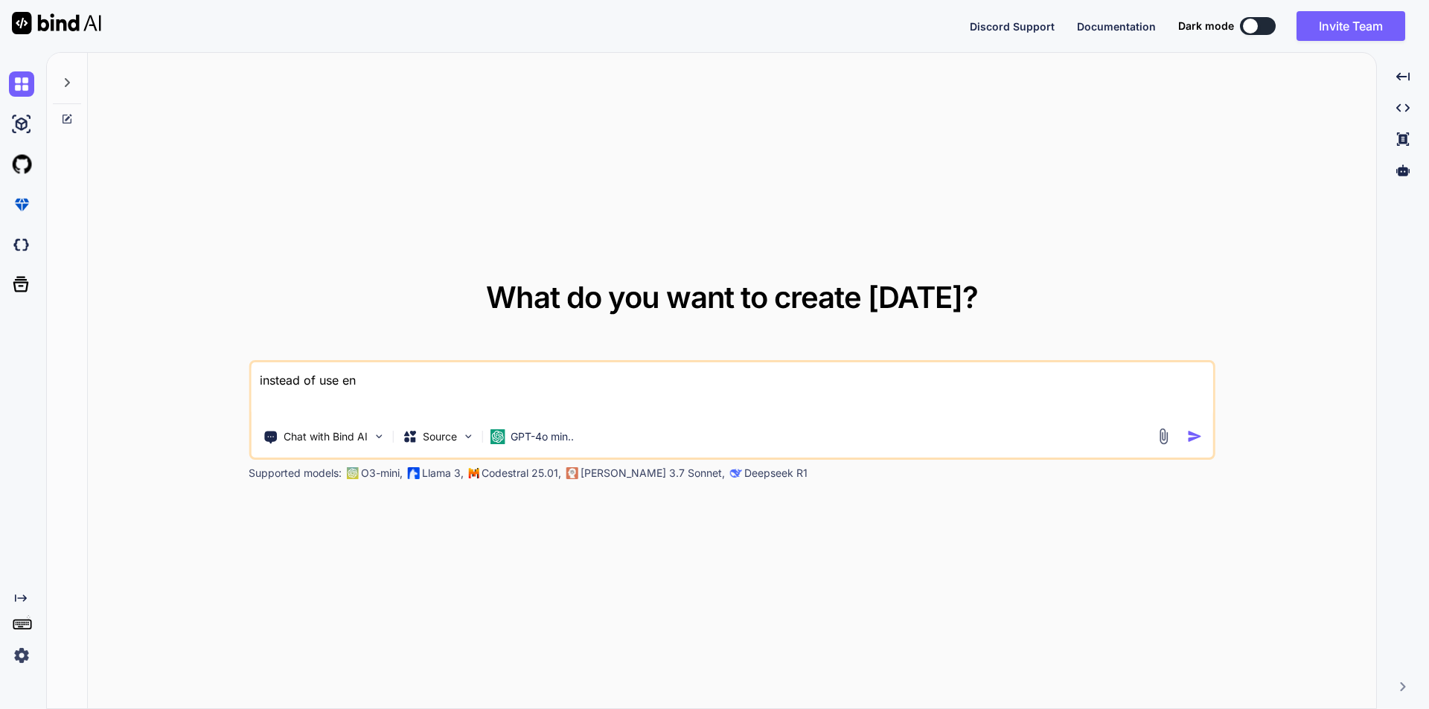
type textarea "instead of use env"
type textarea "x"
type textarea "instead of use env"
type textarea "x"
type textarea "instead of use env v"
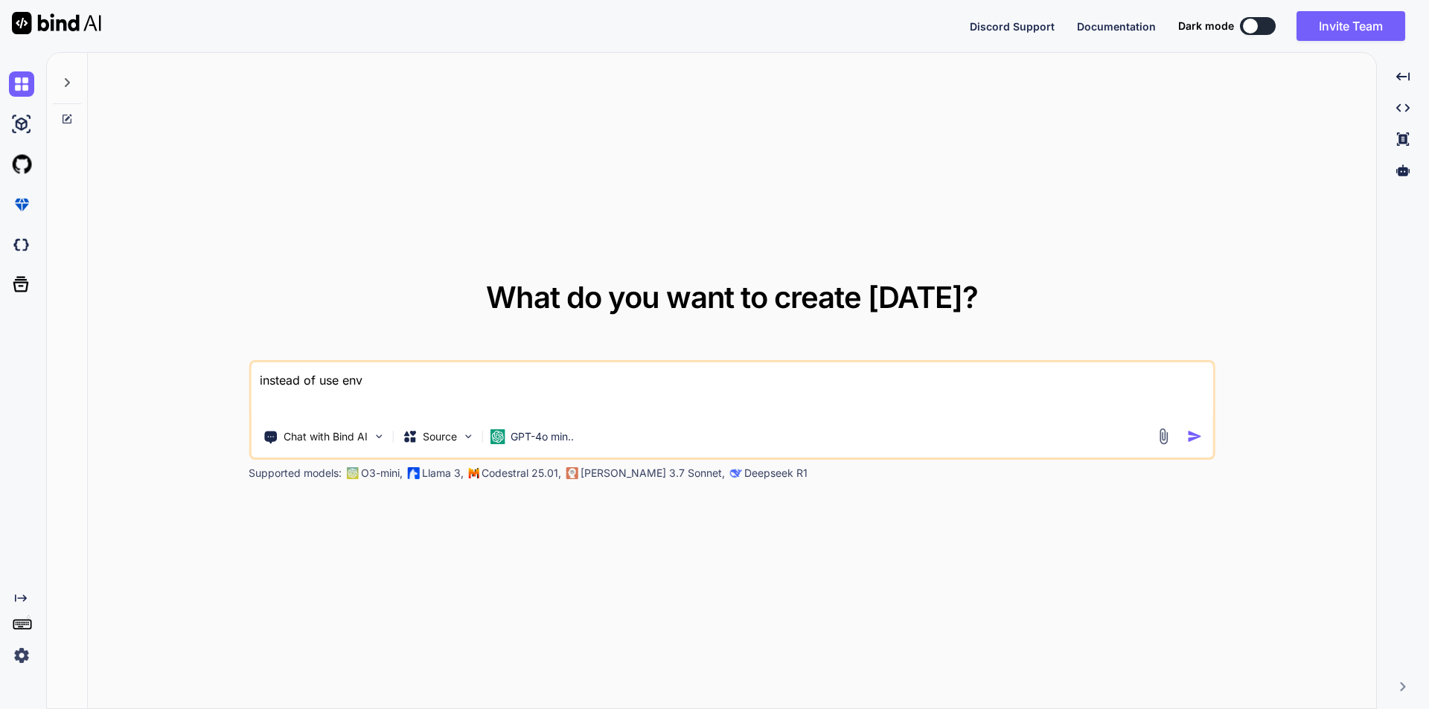
type textarea "x"
type textarea "instead of use env va"
type textarea "x"
type textarea "instead of use env var"
type textarea "x"
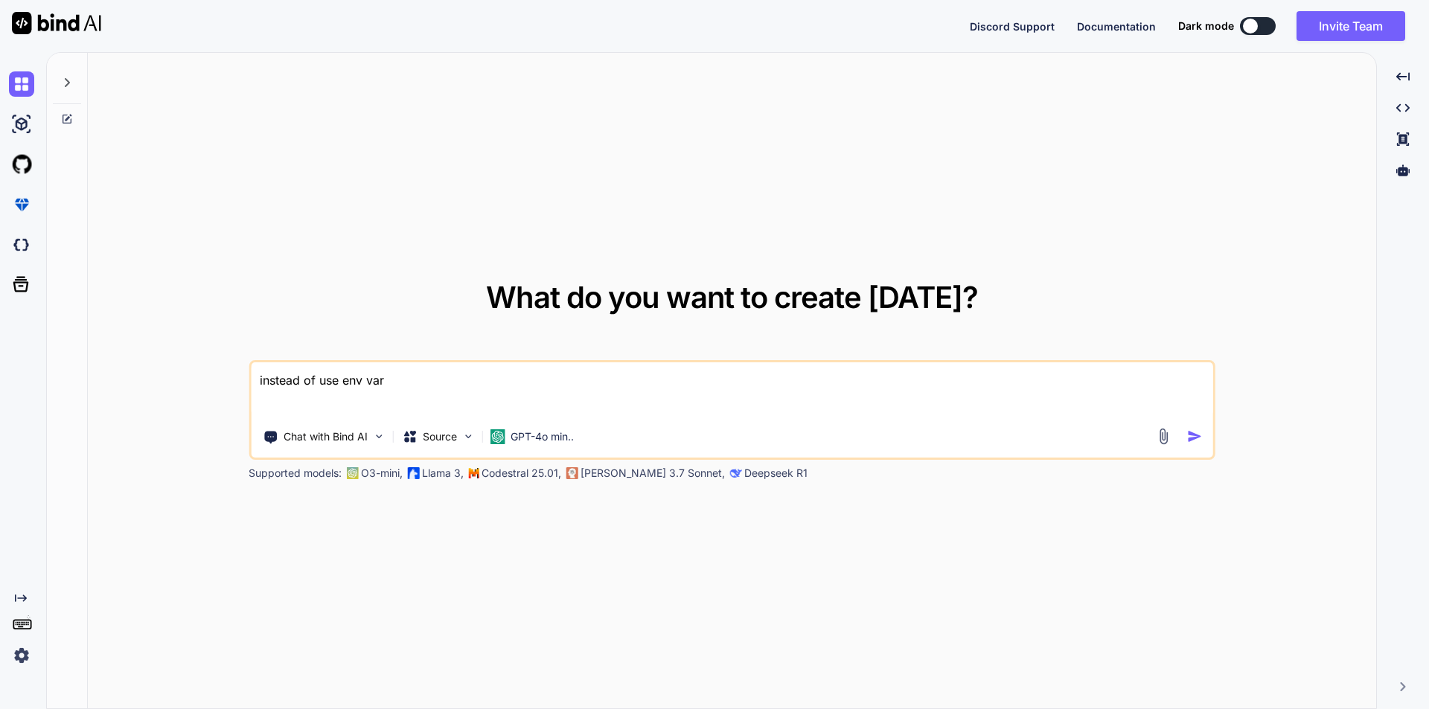
type textarea "instead of use env vari"
type textarea "x"
type textarea "instead of use env varia"
type textarea "x"
type textarea "instead of use env variab"
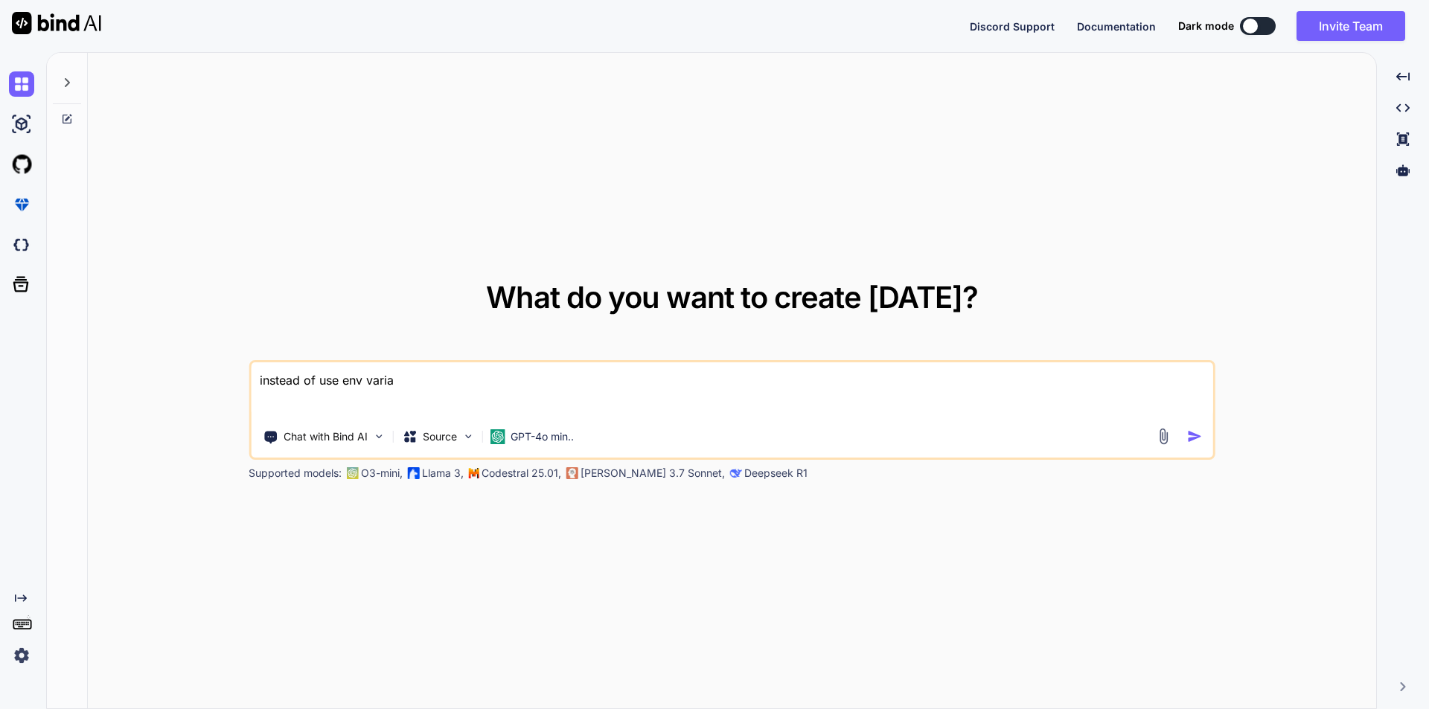
type textarea "x"
type textarea "instead of use env variabl"
type textarea "x"
type textarea "instead of use env variable"
type textarea "x"
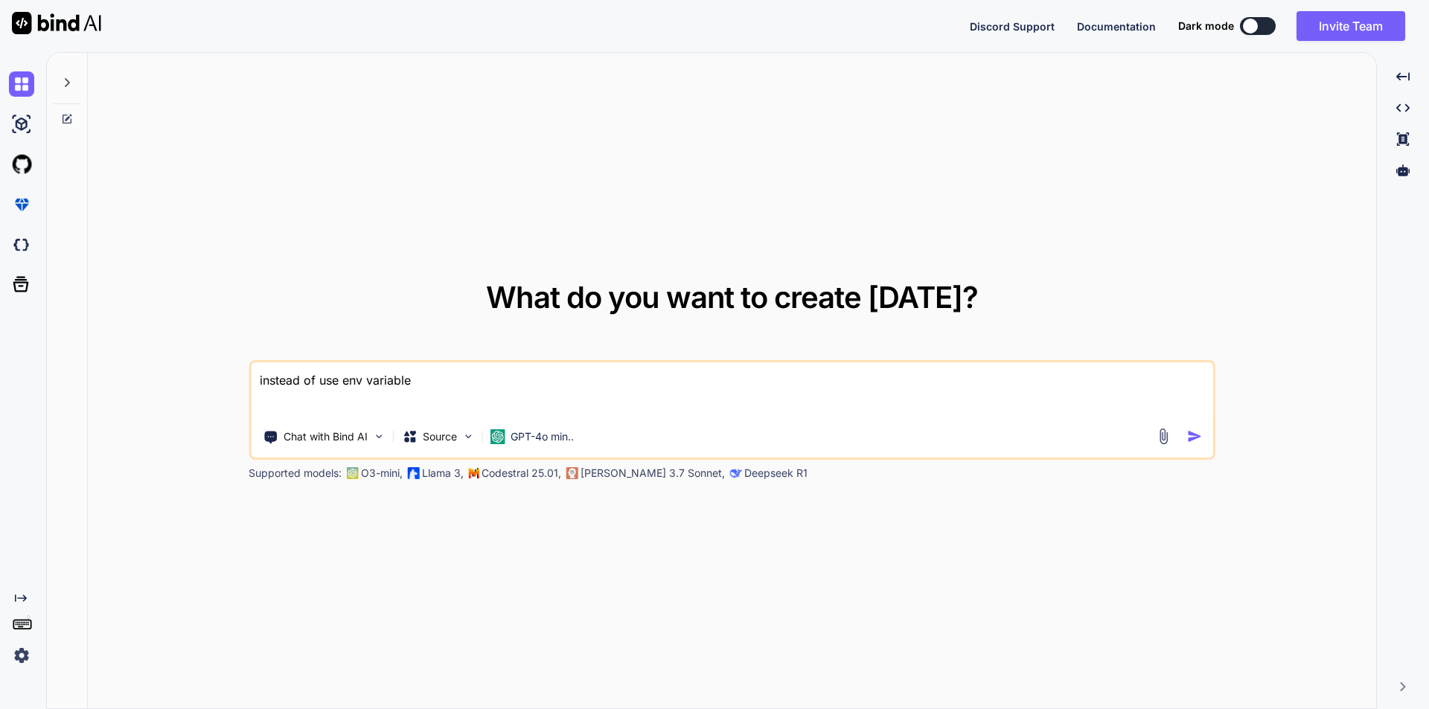
type textarea "instead of use env variable"
type textarea "x"
type textarea "instead of use env variable w"
type textarea "x"
type textarea "instead of use env variable wh"
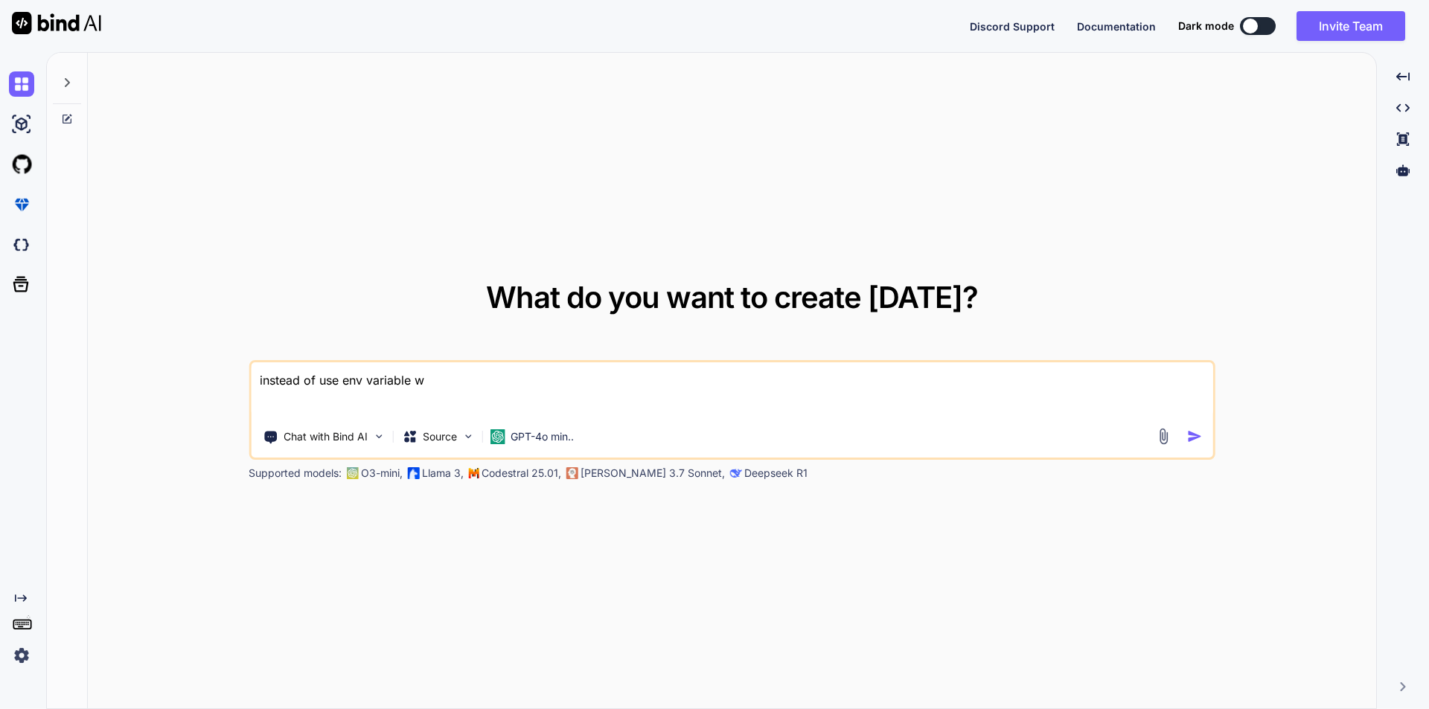
type textarea "x"
type textarea "instead of use env variable wha"
type textarea "x"
type textarea "instead of use env variable what"
type textarea "x"
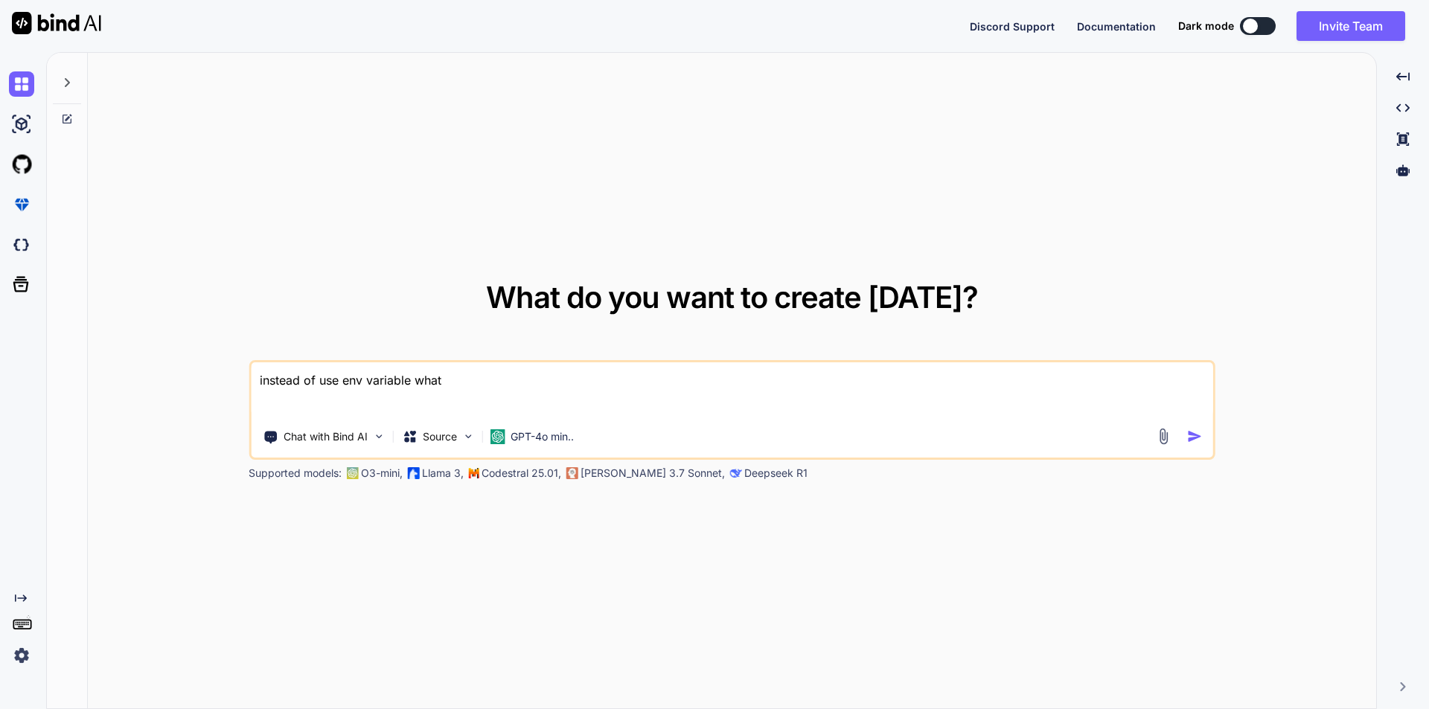
type textarea "instead of use env variable what"
type textarea "x"
type textarea "instead of use env variable what w"
type textarea "x"
type textarea "instead of use env variable what we"
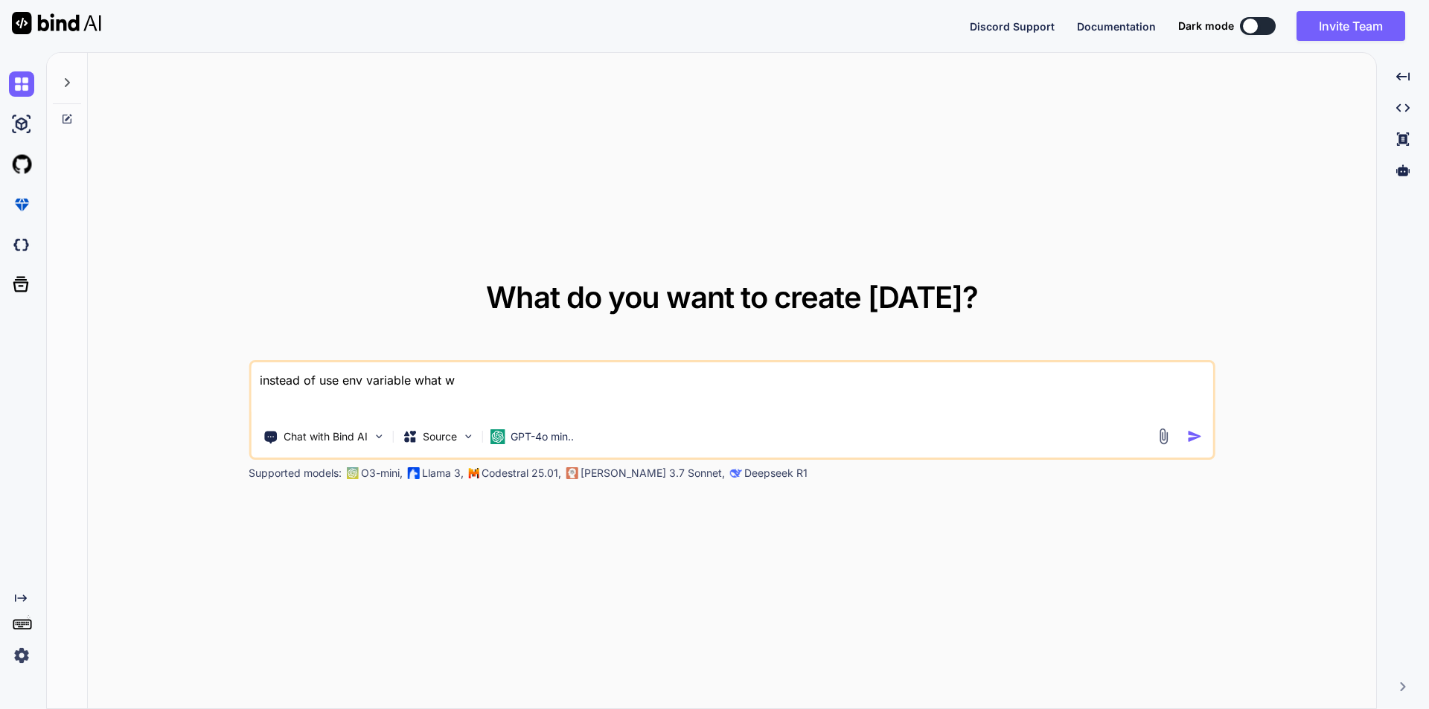
type textarea "x"
type textarea "instead of use env variable what we"
type textarea "x"
type textarea "instead of use env variable what we u"
type textarea "x"
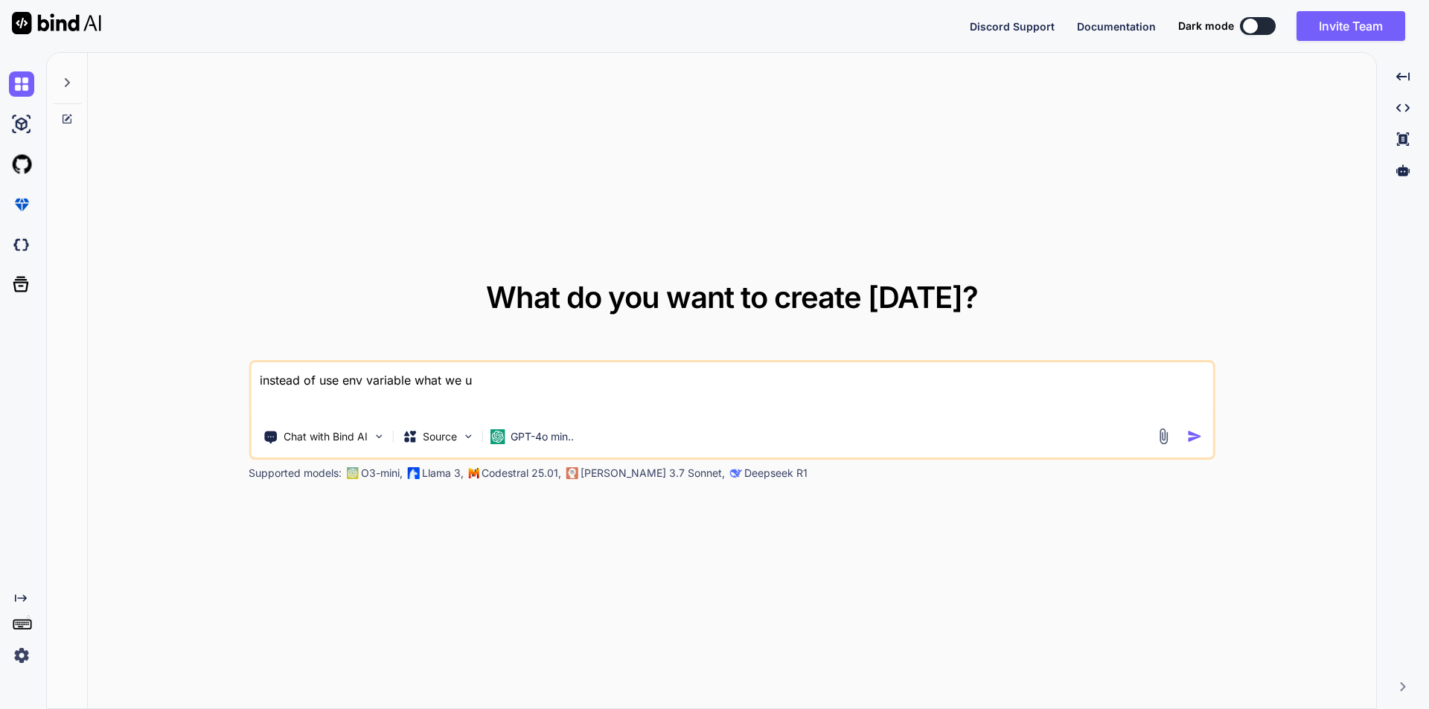
type textarea "instead of use env variable what we us"
type textarea "x"
type textarea "instead of use env variable what we use"
type textarea "x"
type textarea "instead of use env variable what we use"
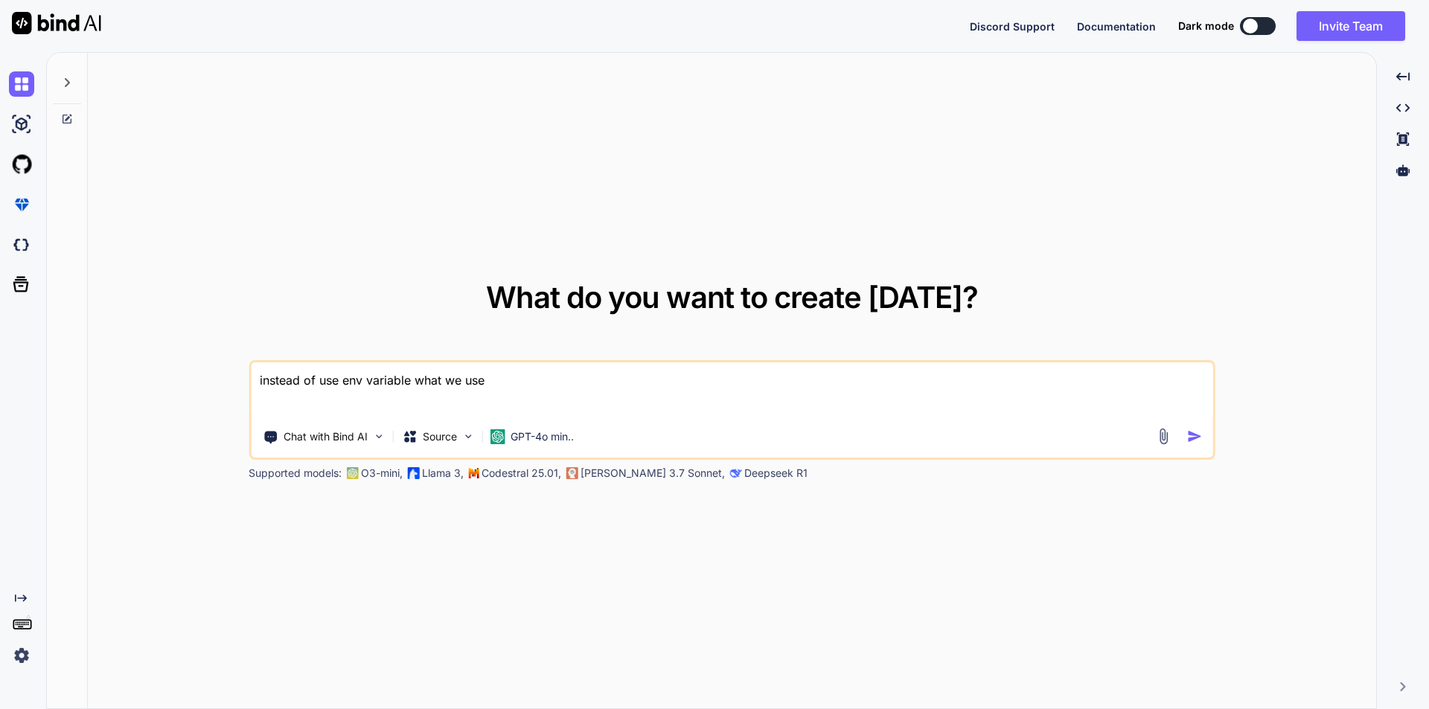
type textarea "x"
type textarea "instead of use env variable what we use i"
type textarea "x"
type textarea "instead of use env variable what we use in"
type textarea "x"
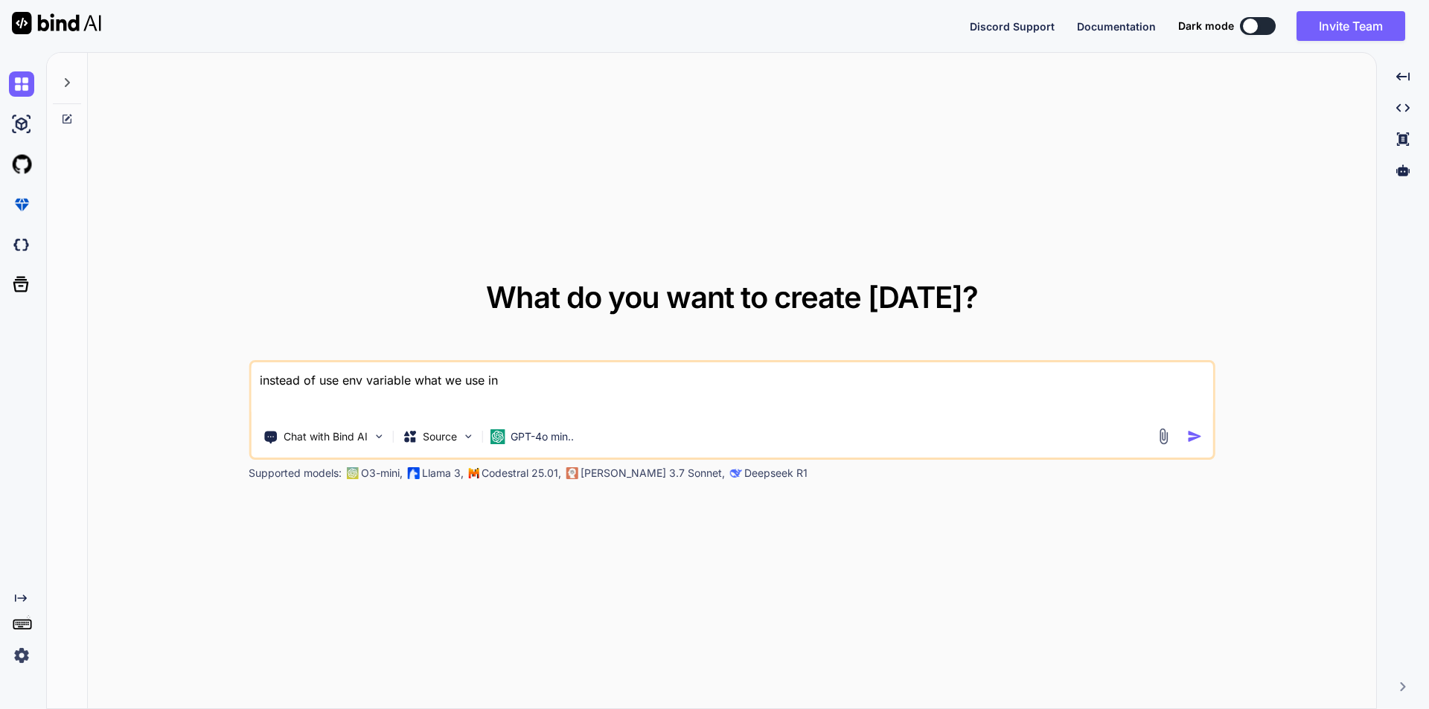
type textarea "instead of use env variable what we use in"
type textarea "x"
type textarea "instead of use env variable what we use in l"
type textarea "x"
type textarea "instead of use env variable what we use in la"
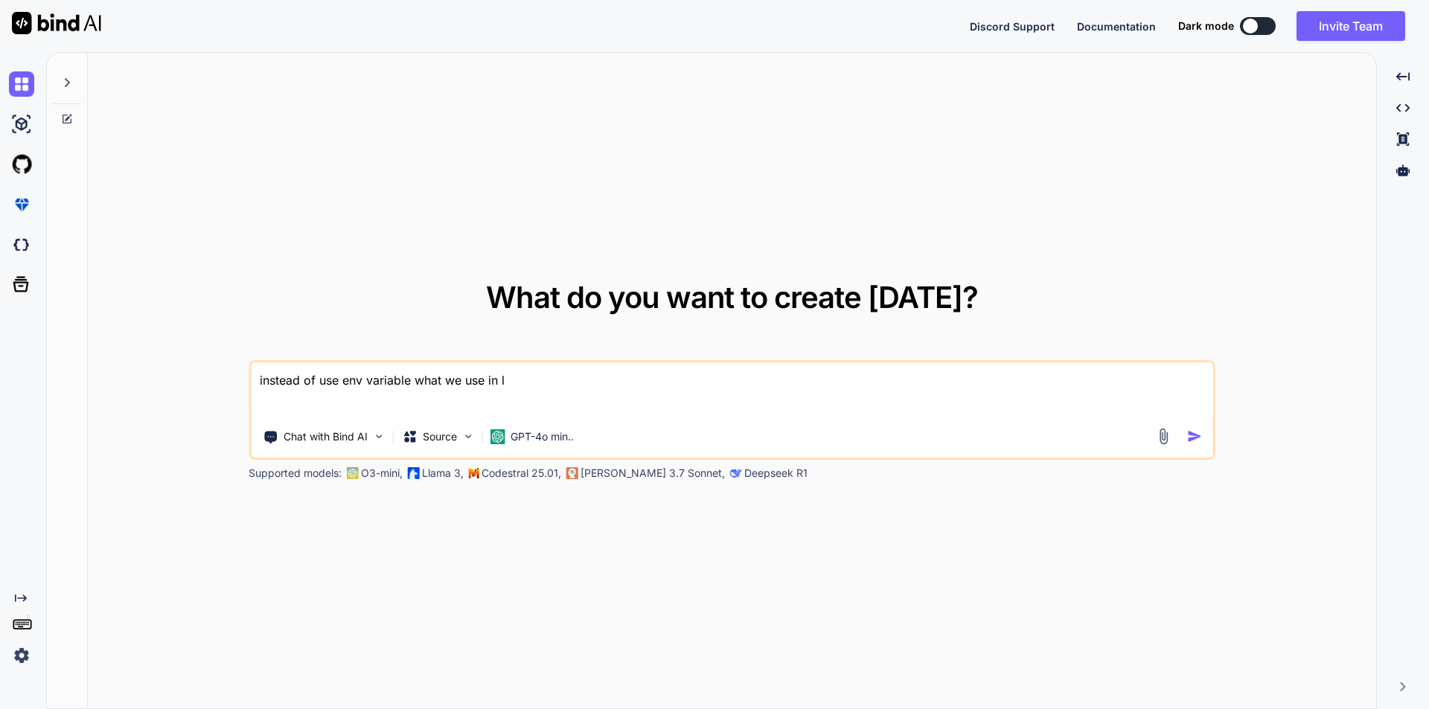
type textarea "x"
type textarea "instead of use env variable what we use in lar"
type textarea "x"
type textarea "instead of use env variable what we use in [GEOGRAPHIC_DATA]"
type textarea "x"
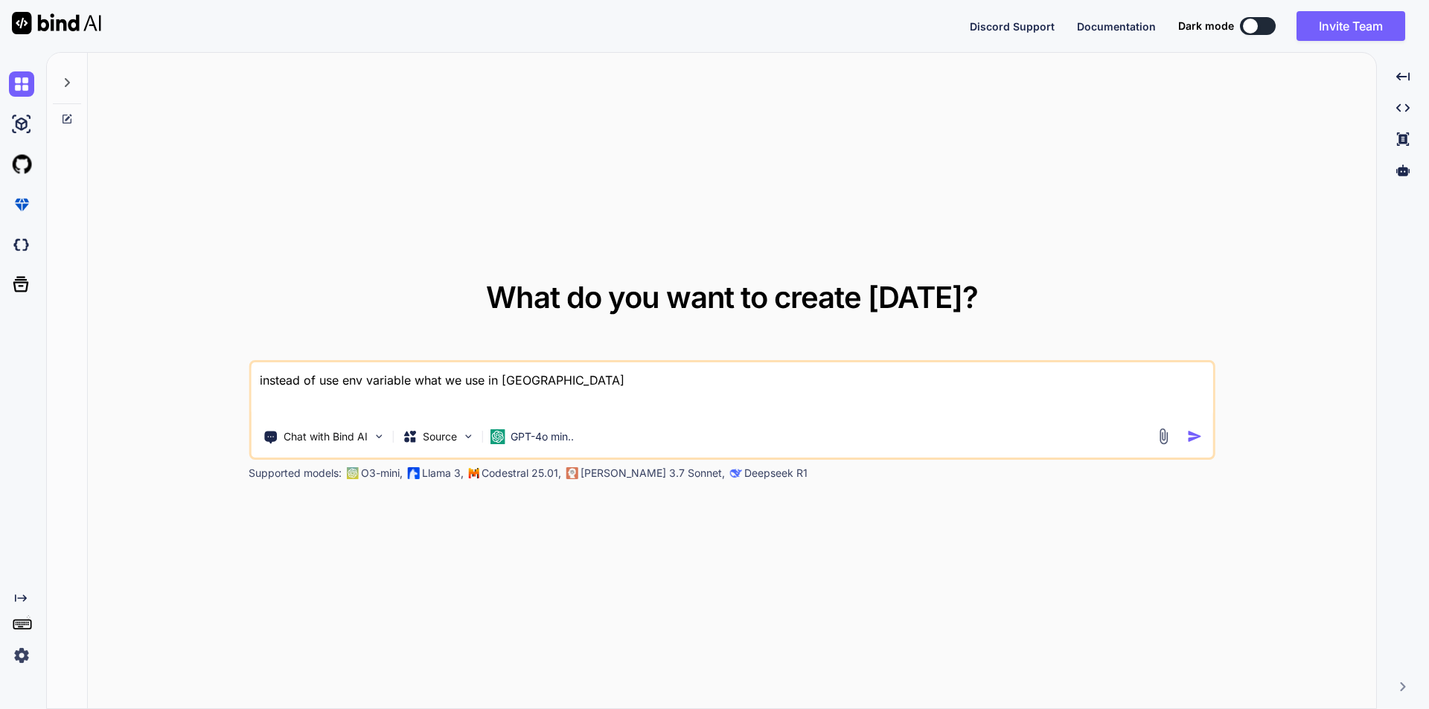
type textarea "instead of use env variable what we use in larav"
type textarea "x"
type textarea "instead of use env variable what we use in larave"
type textarea "x"
type textarea "instead of use env variable what we use in laravel"
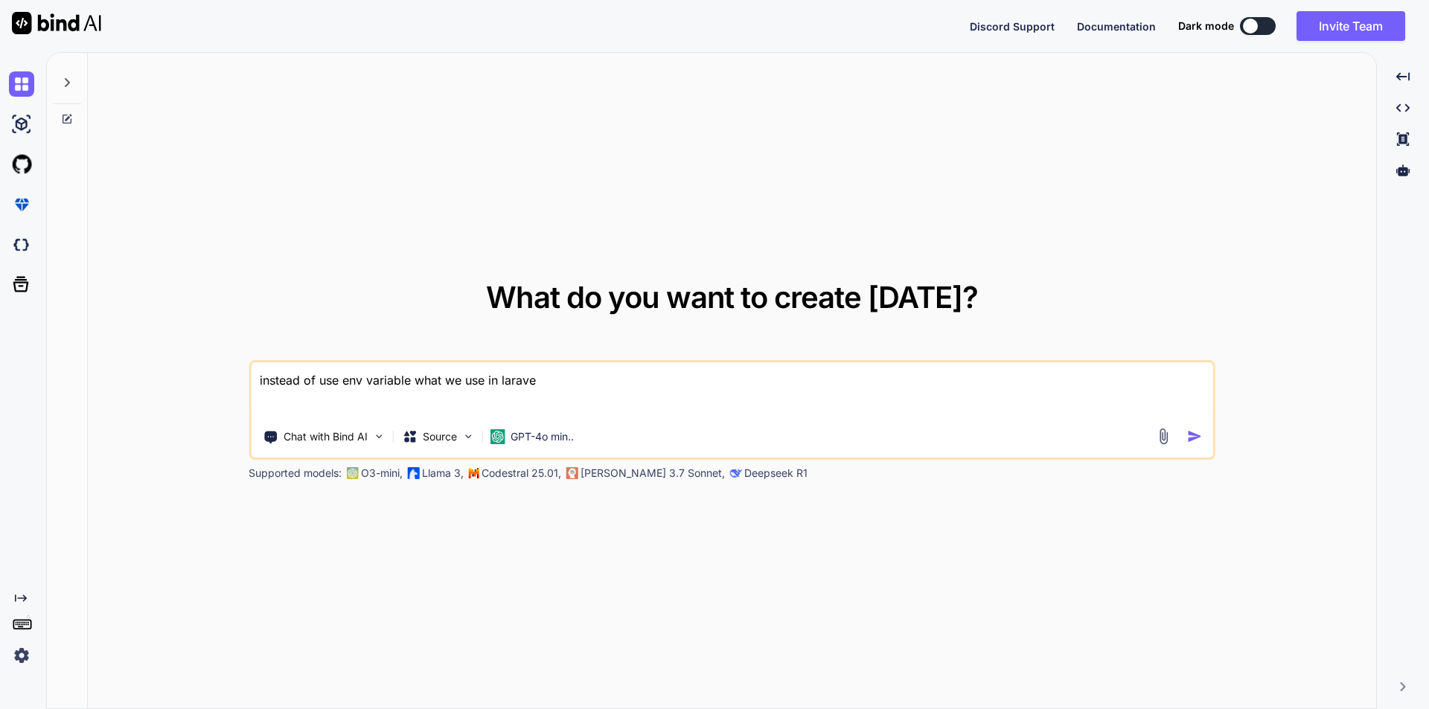
type textarea "x"
type textarea "instead of use env variable what we use in laravel"
type textarea "x"
type textarea "instead of use env variable what we use in laravel w"
type textarea "x"
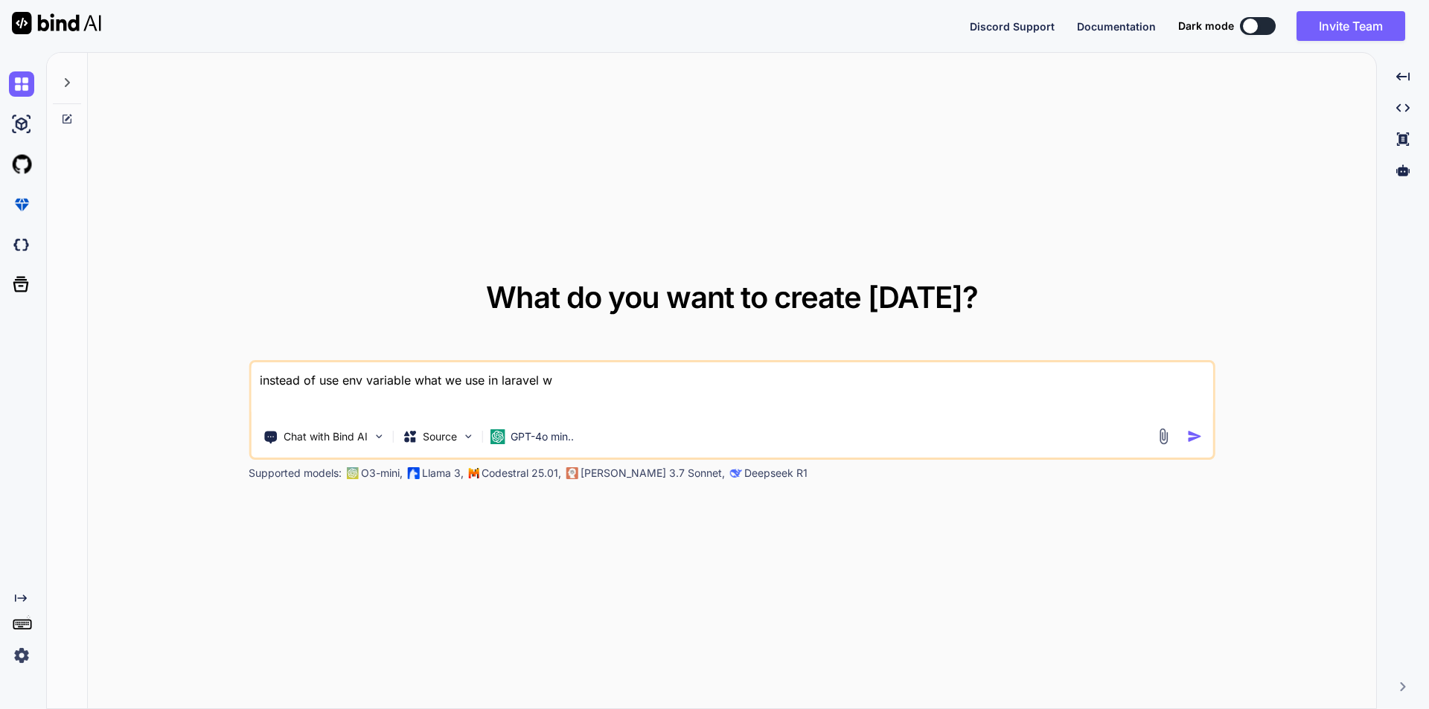
type textarea "instead of use env variable what we use in laravel wh"
type textarea "x"
type textarea "instead of use env variable what we use in laravel whi"
type textarea "x"
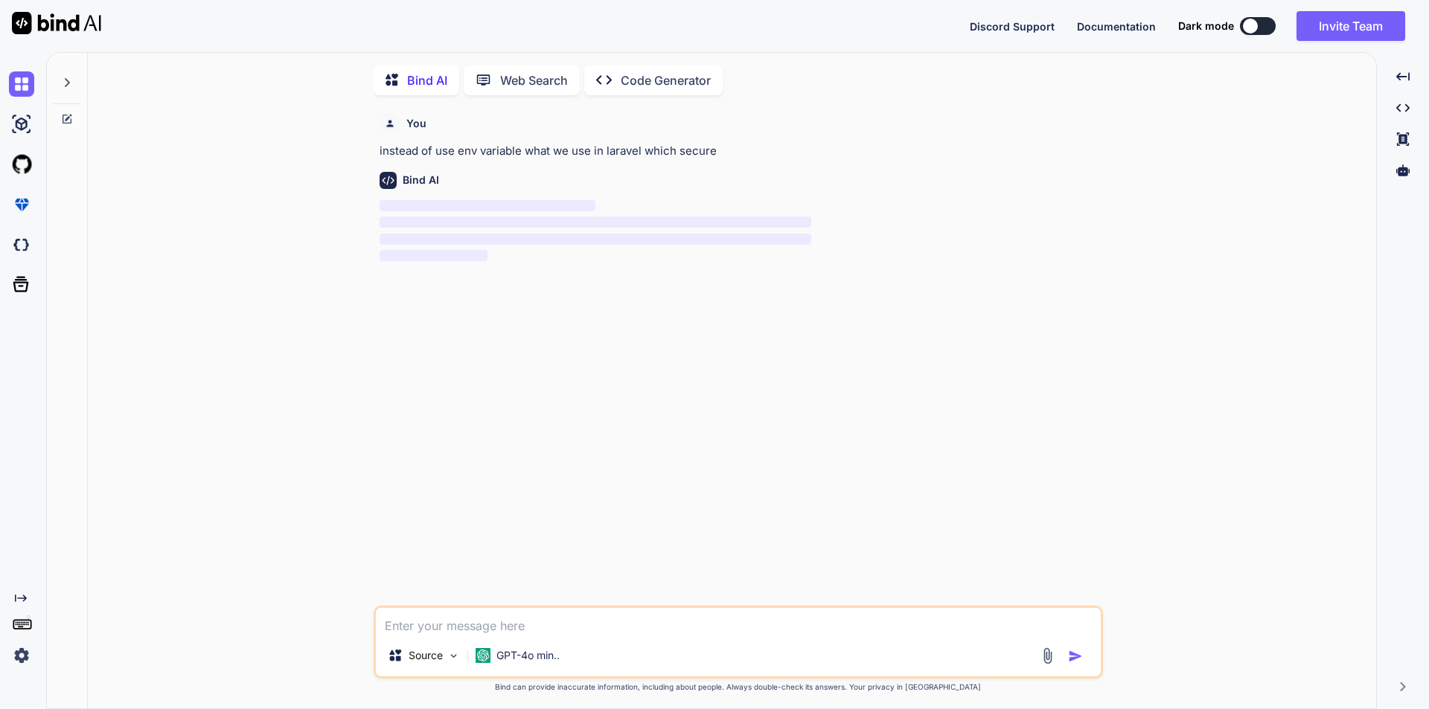
scroll to position [6, 0]
